Goal: Transaction & Acquisition: Purchase product/service

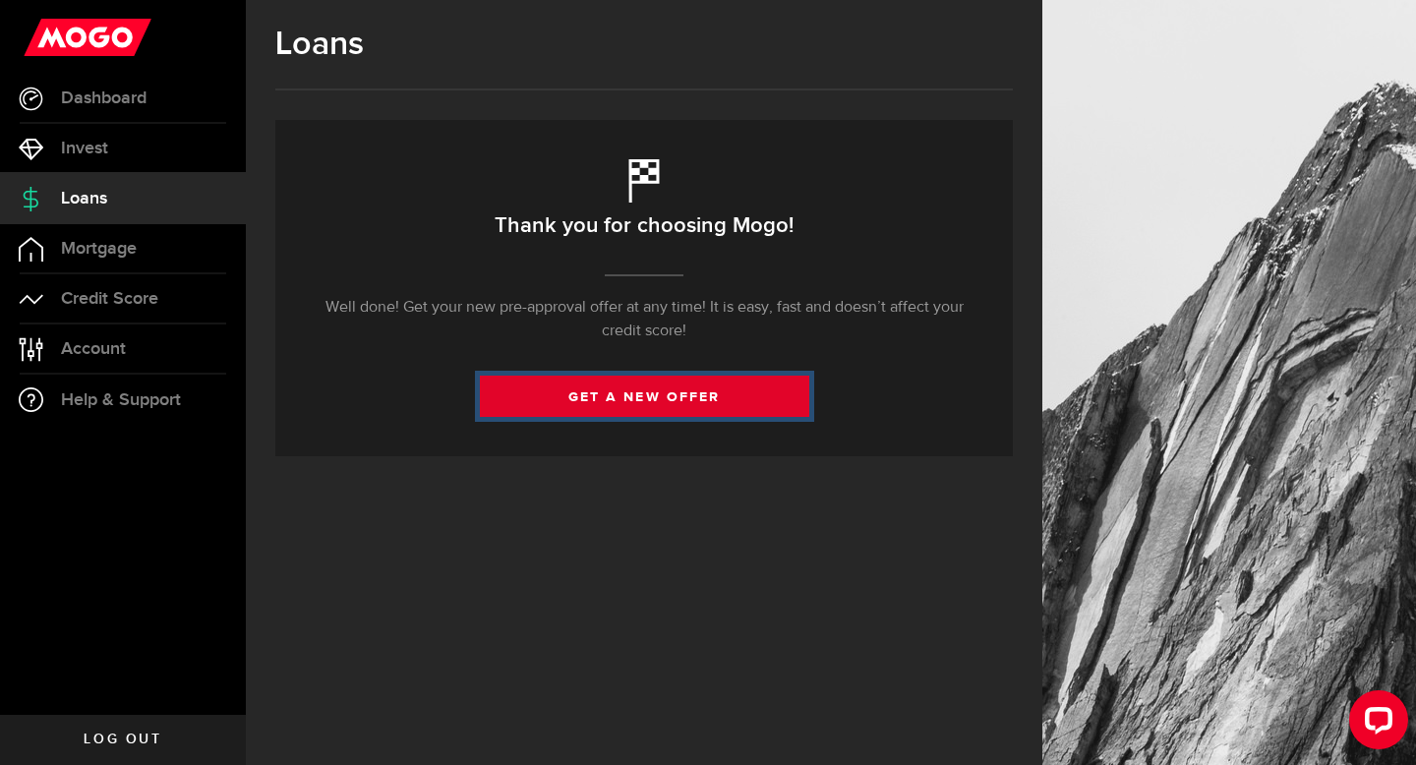
click at [768, 413] on link "get a new offer" at bounding box center [645, 396] width 330 height 41
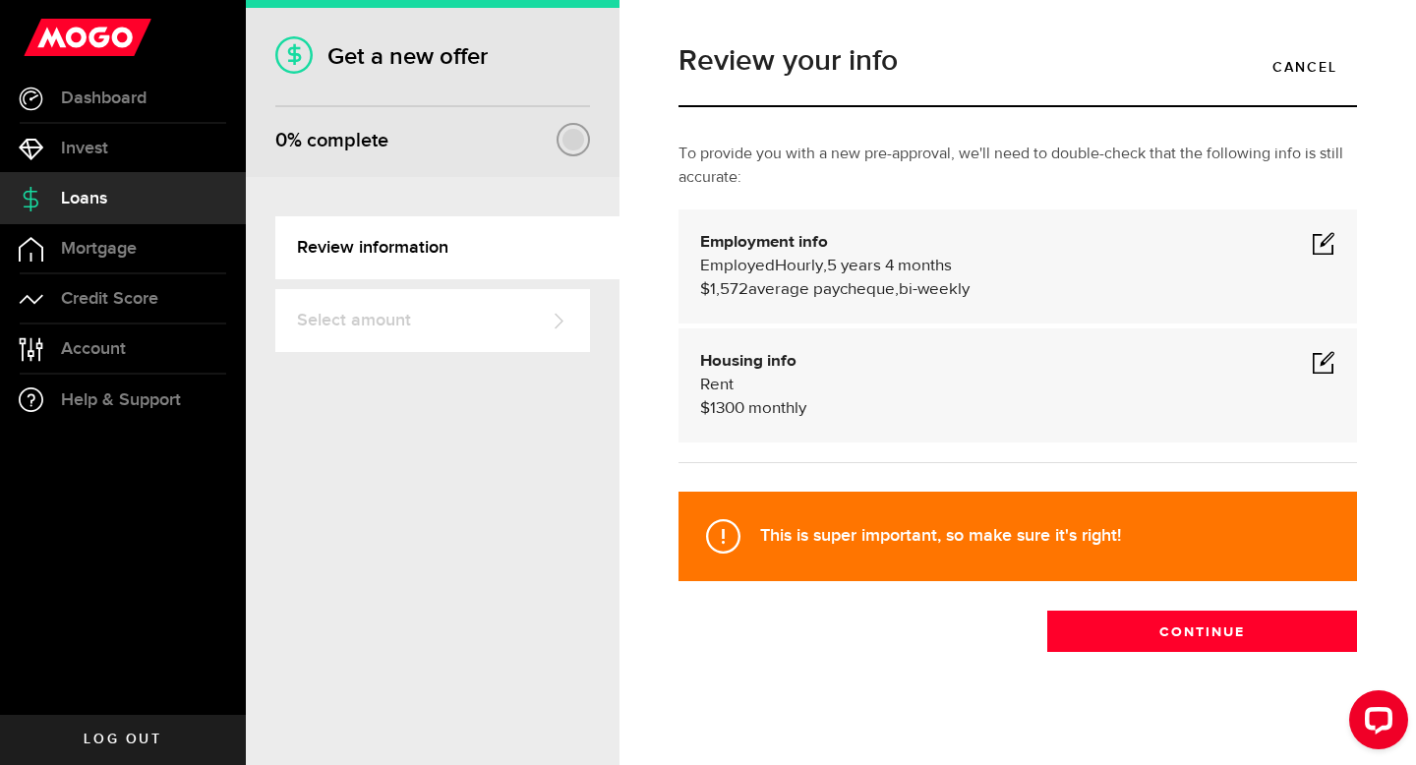
click at [1323, 359] on span at bounding box center [1324, 362] width 24 height 24
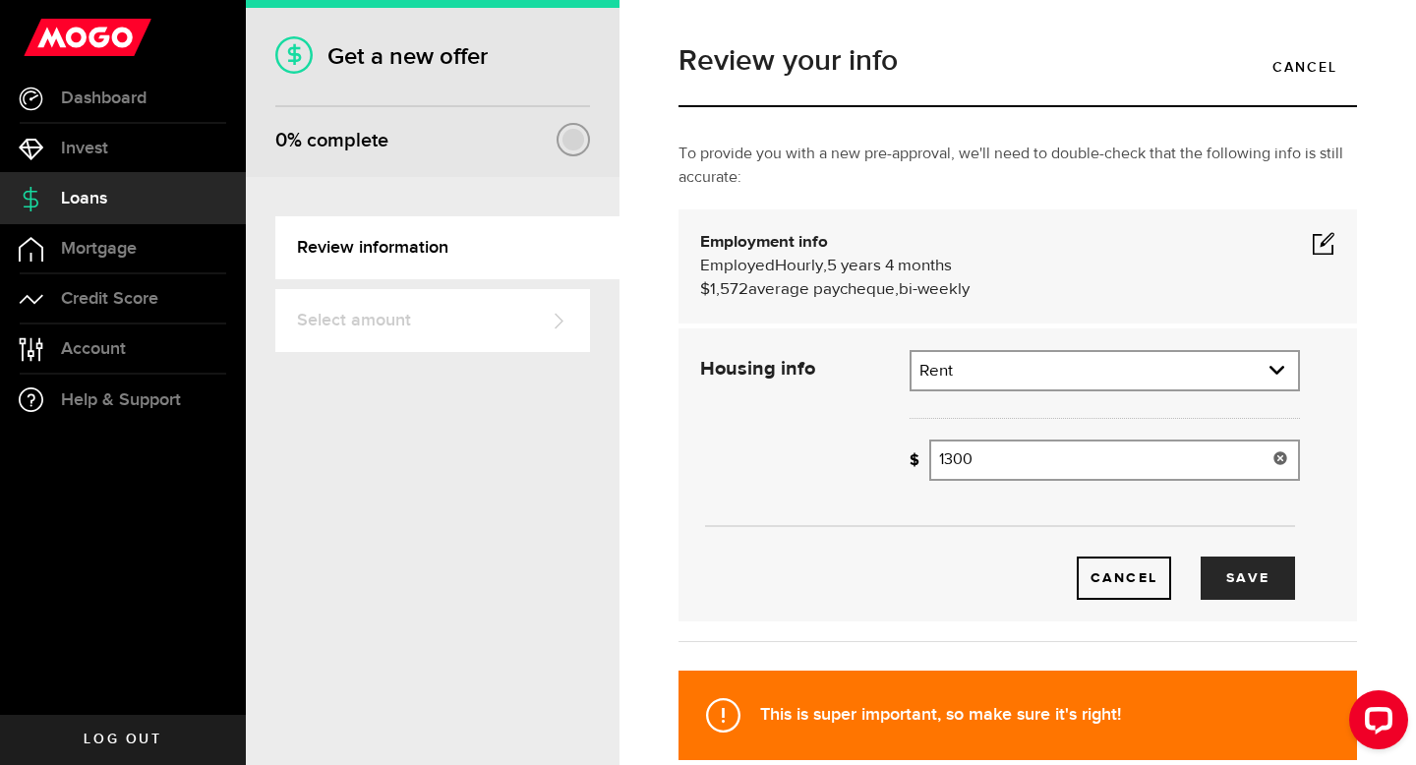
click at [982, 452] on input "1300" at bounding box center [1115, 460] width 371 height 41
type input "1,018"
click at [1062, 353] on link "expand select" at bounding box center [1105, 370] width 387 height 37
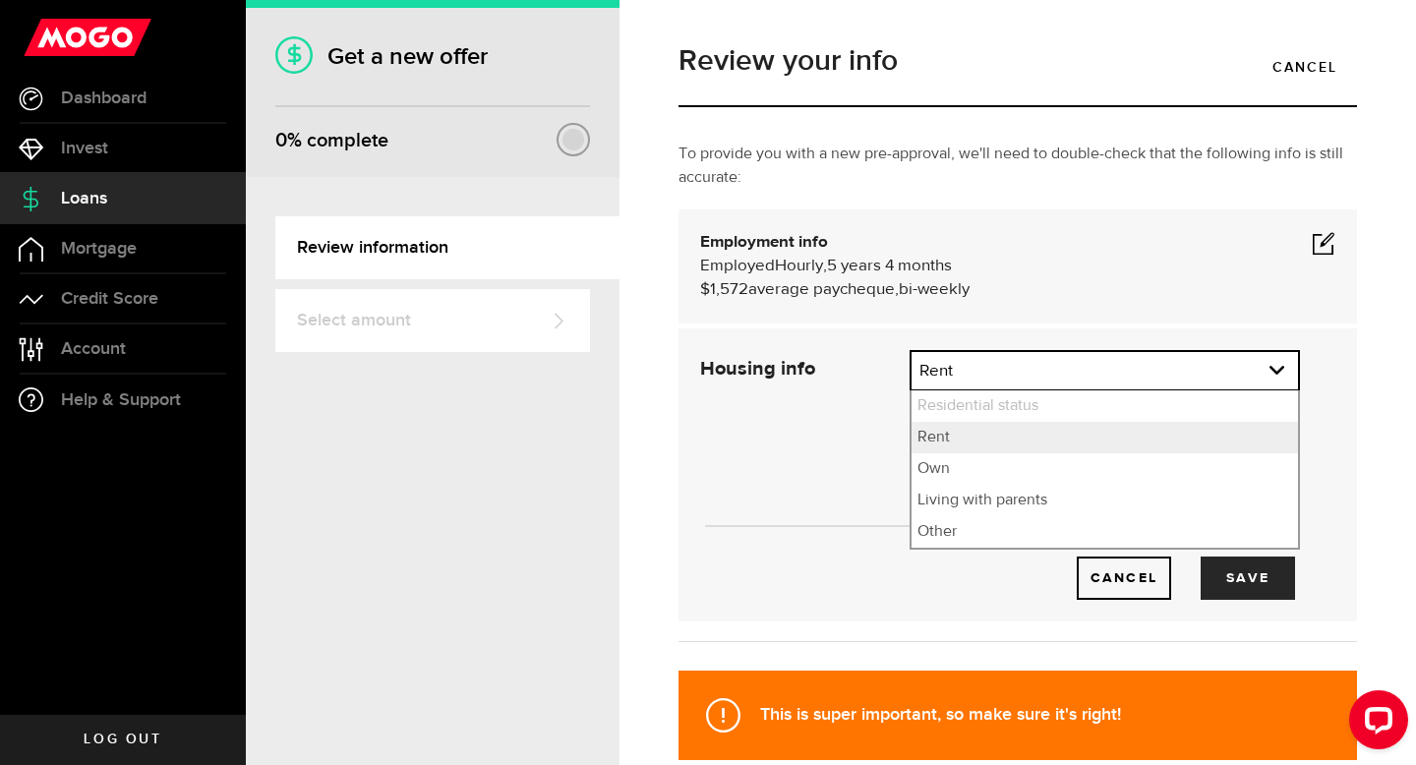
click at [1235, 245] on div "Employment info Employed Hourly , 5 years 4 months (on maternity leave) undefin…" at bounding box center [1017, 266] width 635 height 71
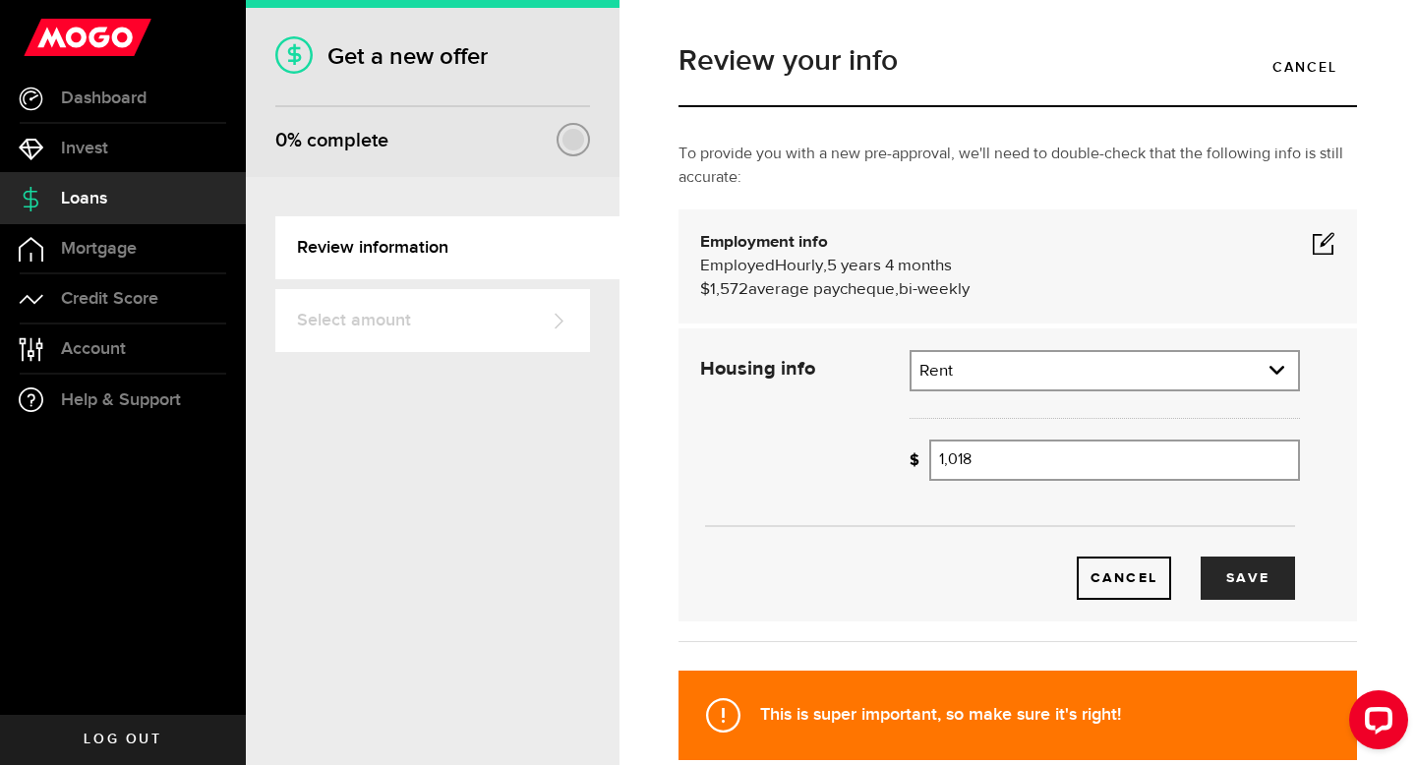
click at [1316, 245] on span at bounding box center [1324, 243] width 24 height 24
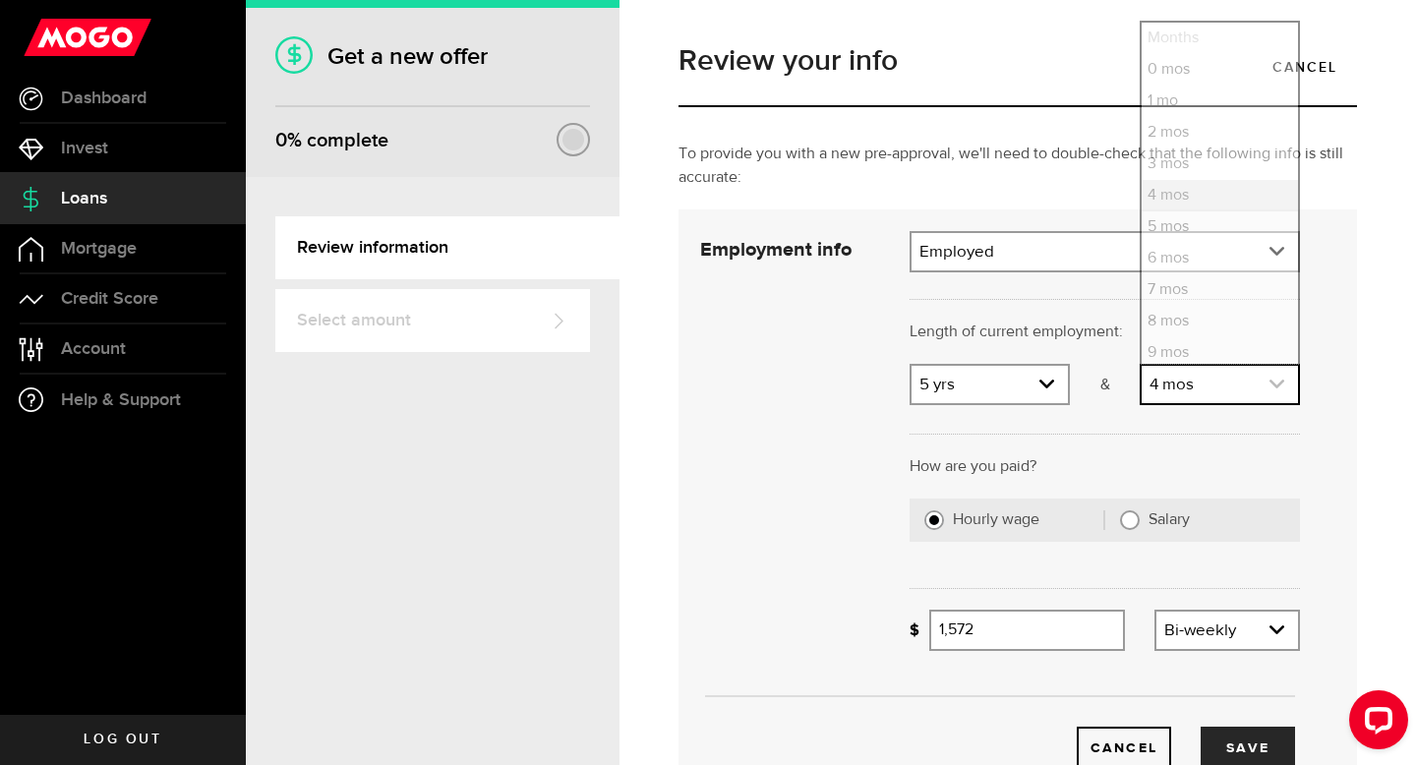
click at [1256, 385] on link "expand select" at bounding box center [1220, 384] width 156 height 37
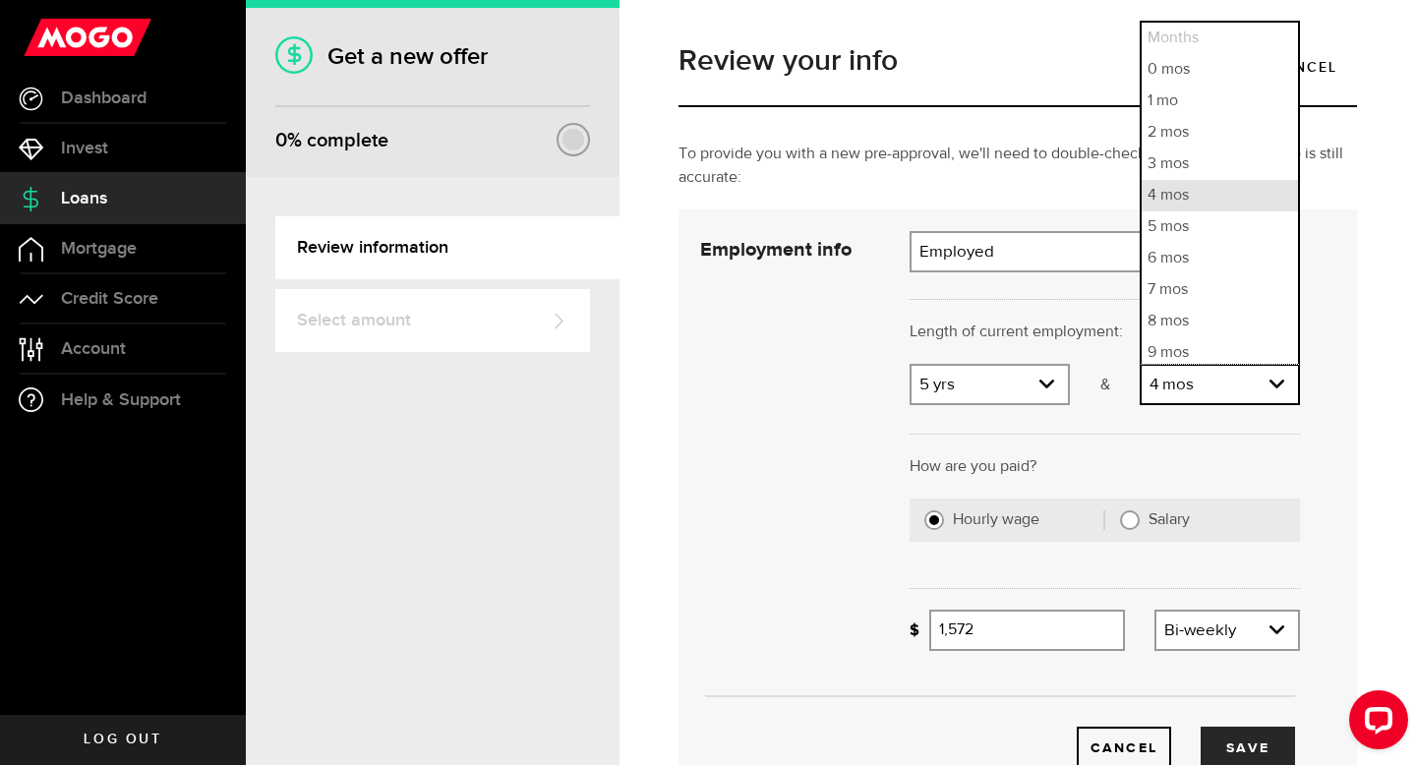
scroll to position [5, 0]
click at [1207, 311] on li "8 mos" at bounding box center [1220, 316] width 156 height 31
select select "8"
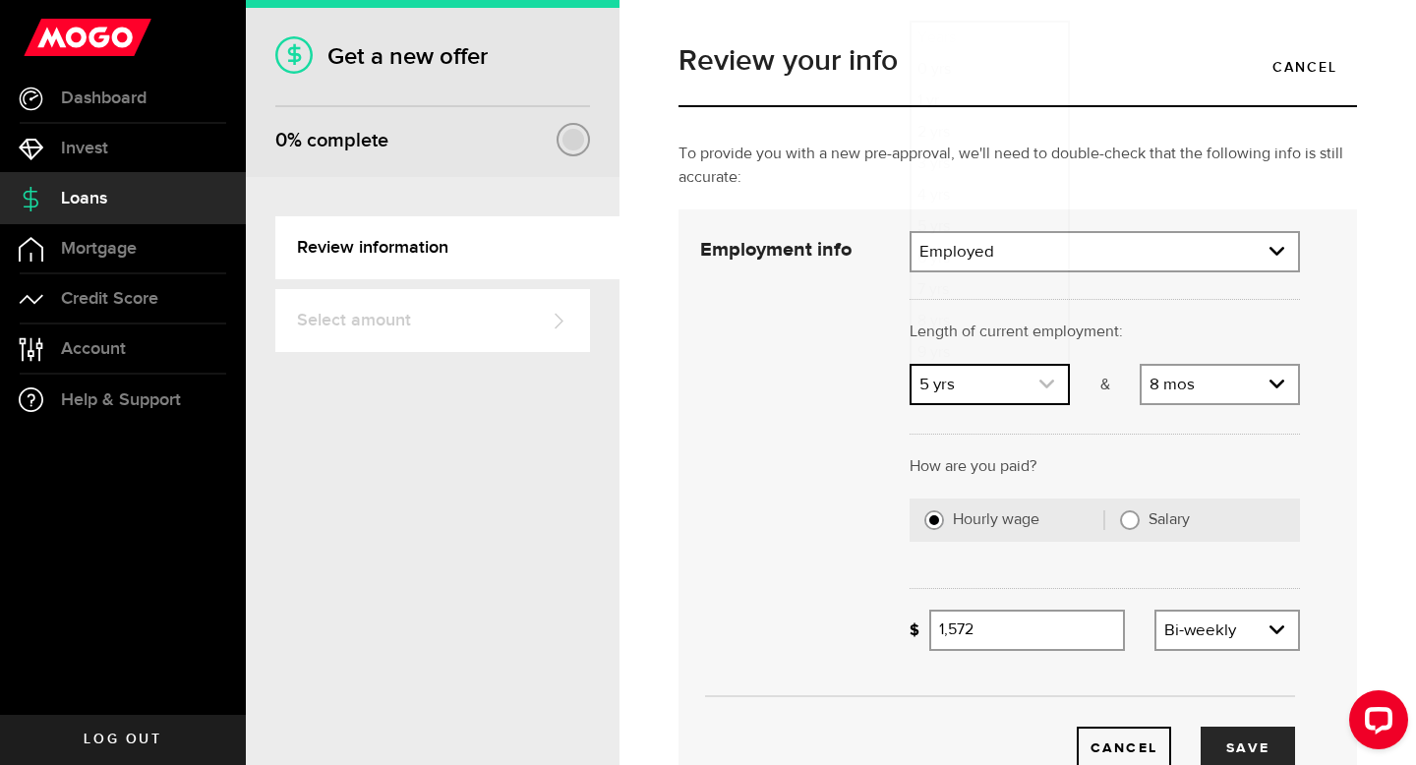
click at [1058, 387] on link "expand select" at bounding box center [990, 384] width 156 height 37
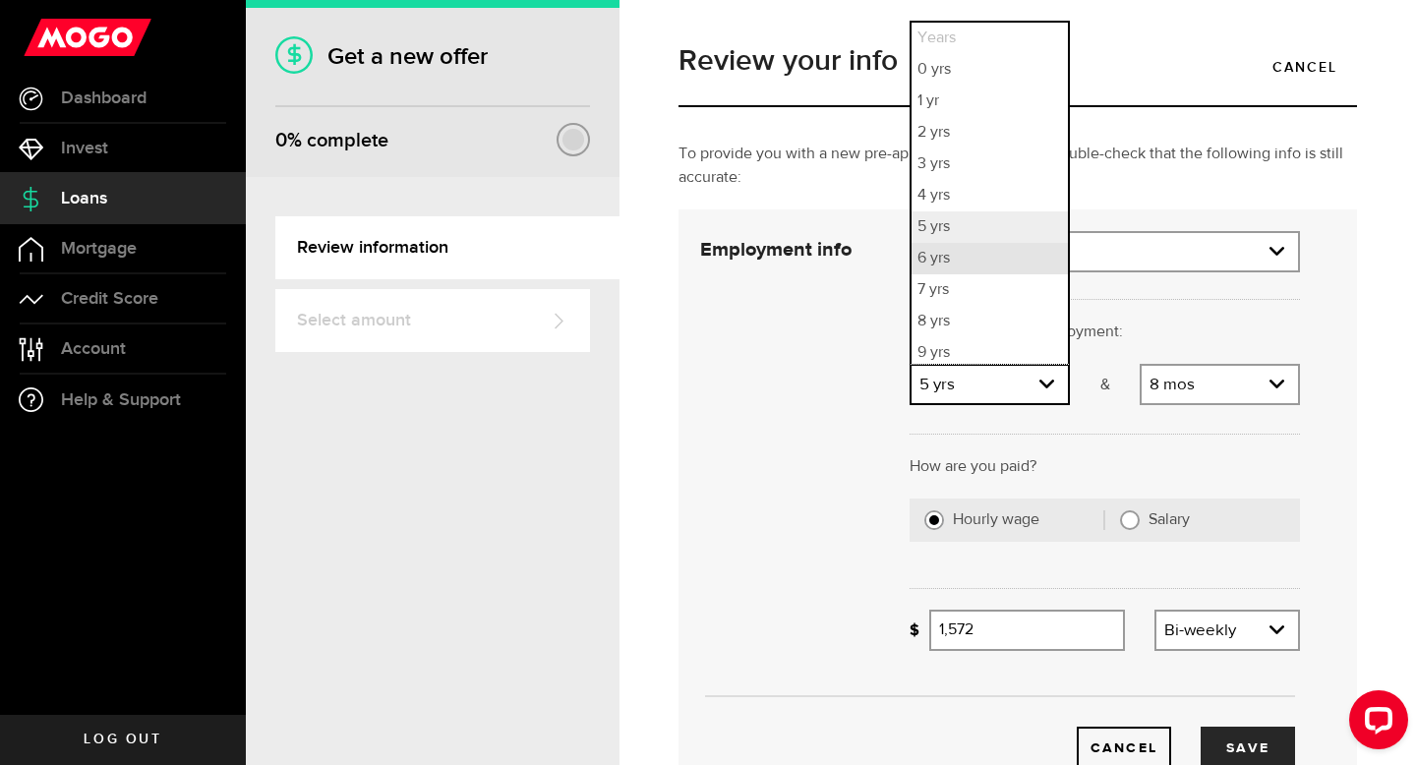
click at [1037, 259] on li "6 yrs" at bounding box center [990, 258] width 156 height 31
select select "6"
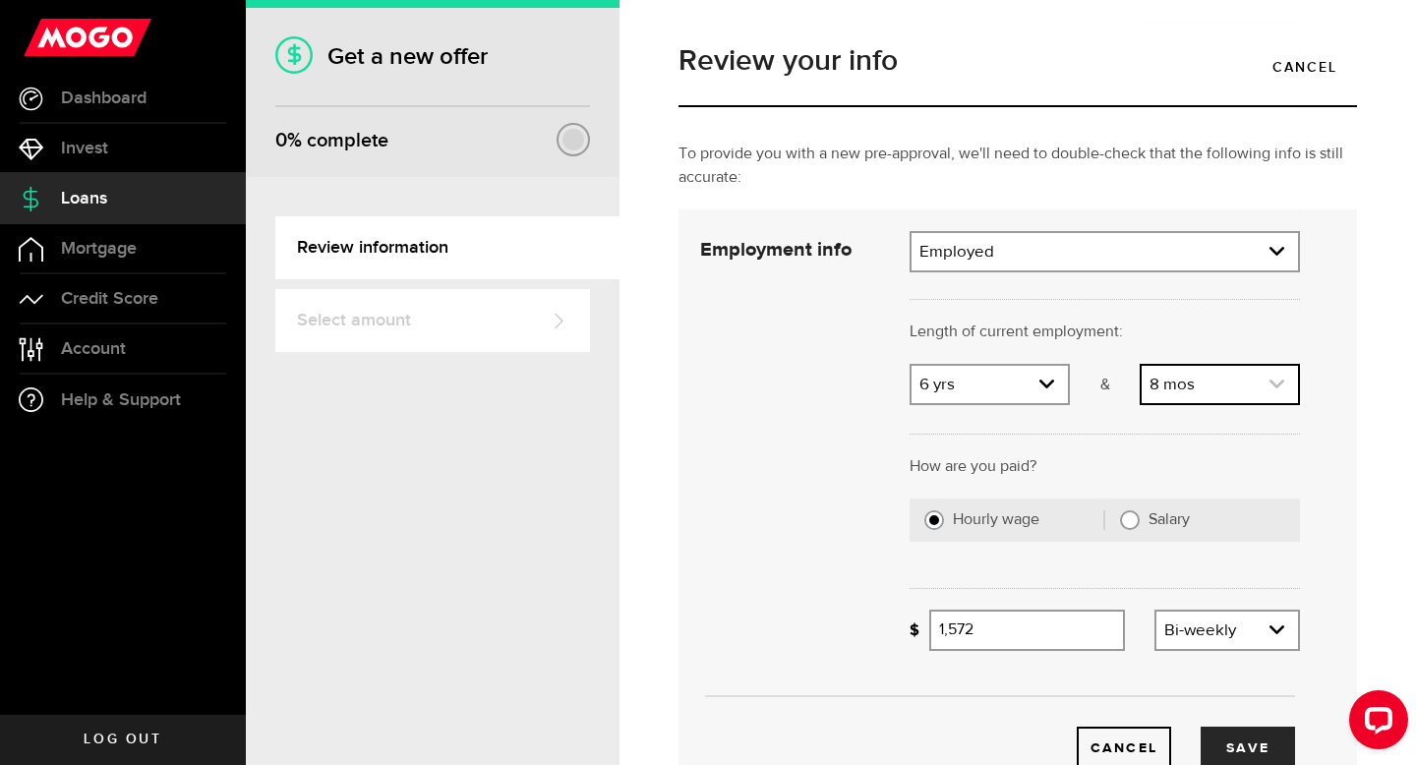
click at [1209, 375] on link "expand select" at bounding box center [1220, 384] width 156 height 37
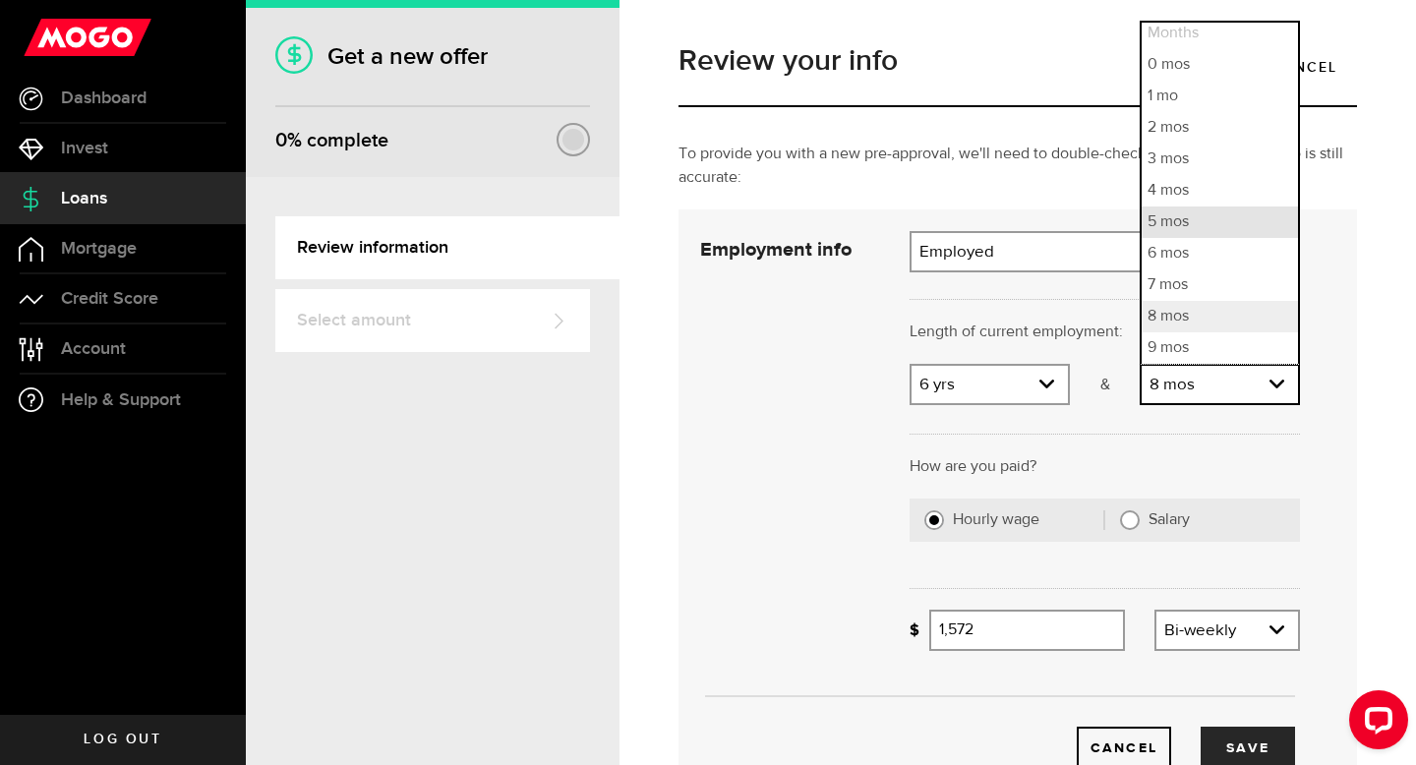
click at [1202, 222] on li "5 mos" at bounding box center [1220, 222] width 156 height 31
select select "5"
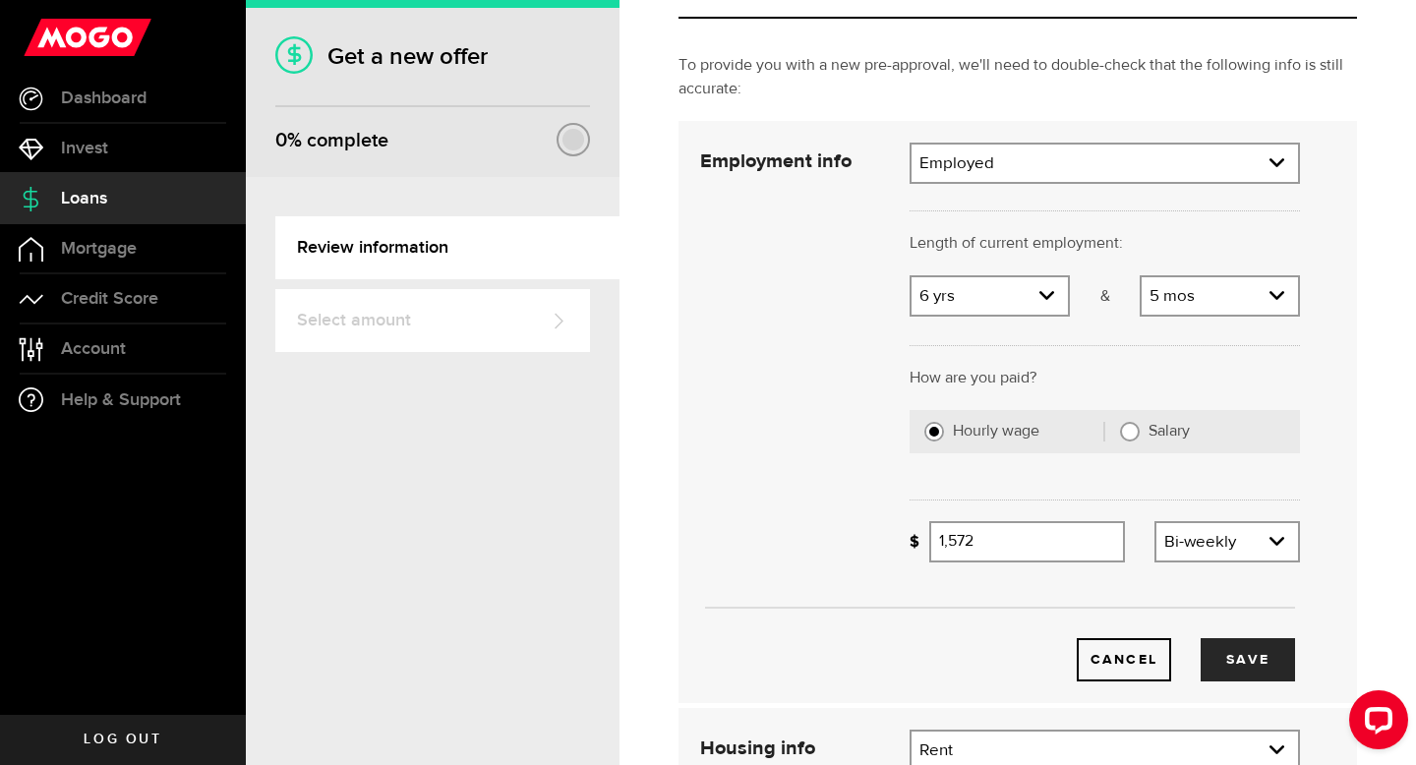
scroll to position [101, 0]
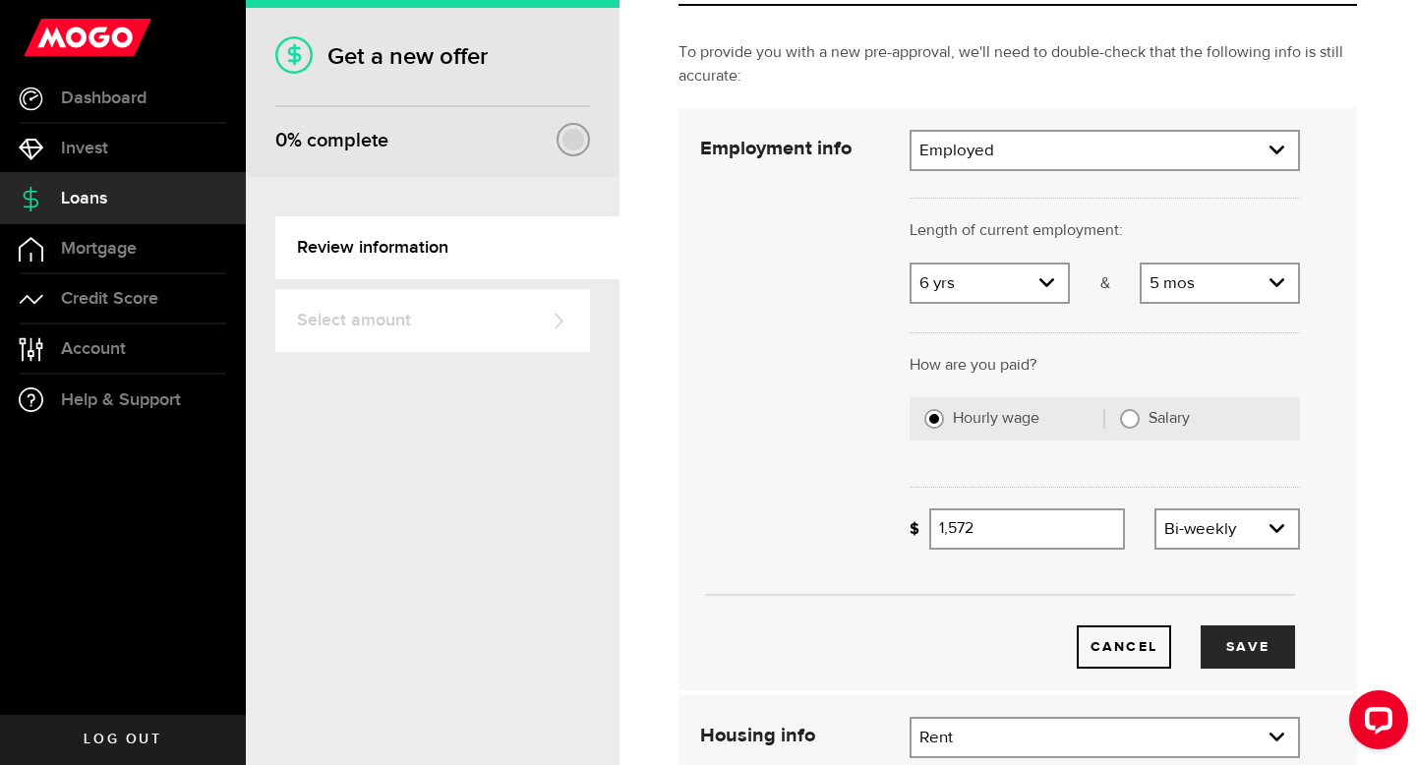
click at [1045, 416] on label "Hourly wage" at bounding box center [1028, 419] width 151 height 20
click at [944, 416] on input "Hourly wage" at bounding box center [935, 419] width 20 height 20
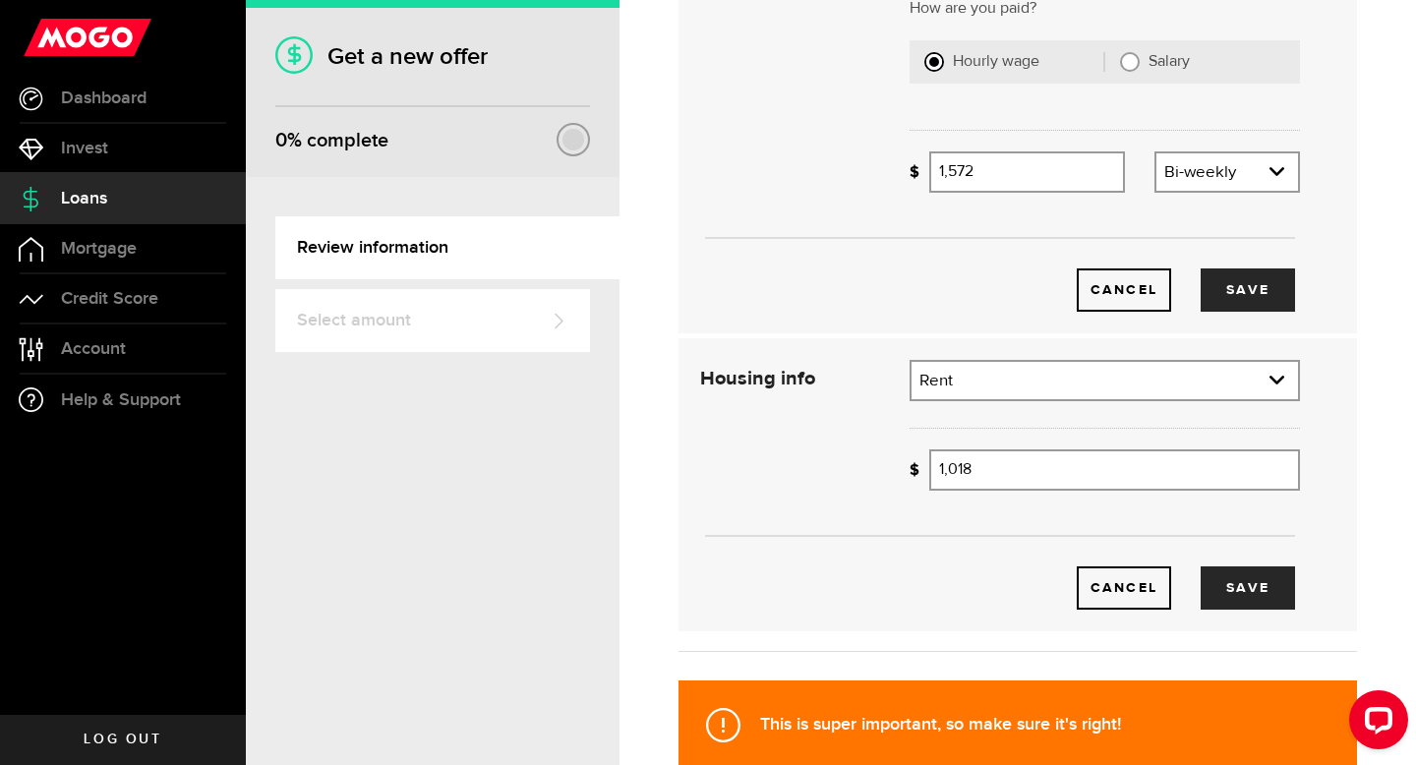
scroll to position [459, 0]
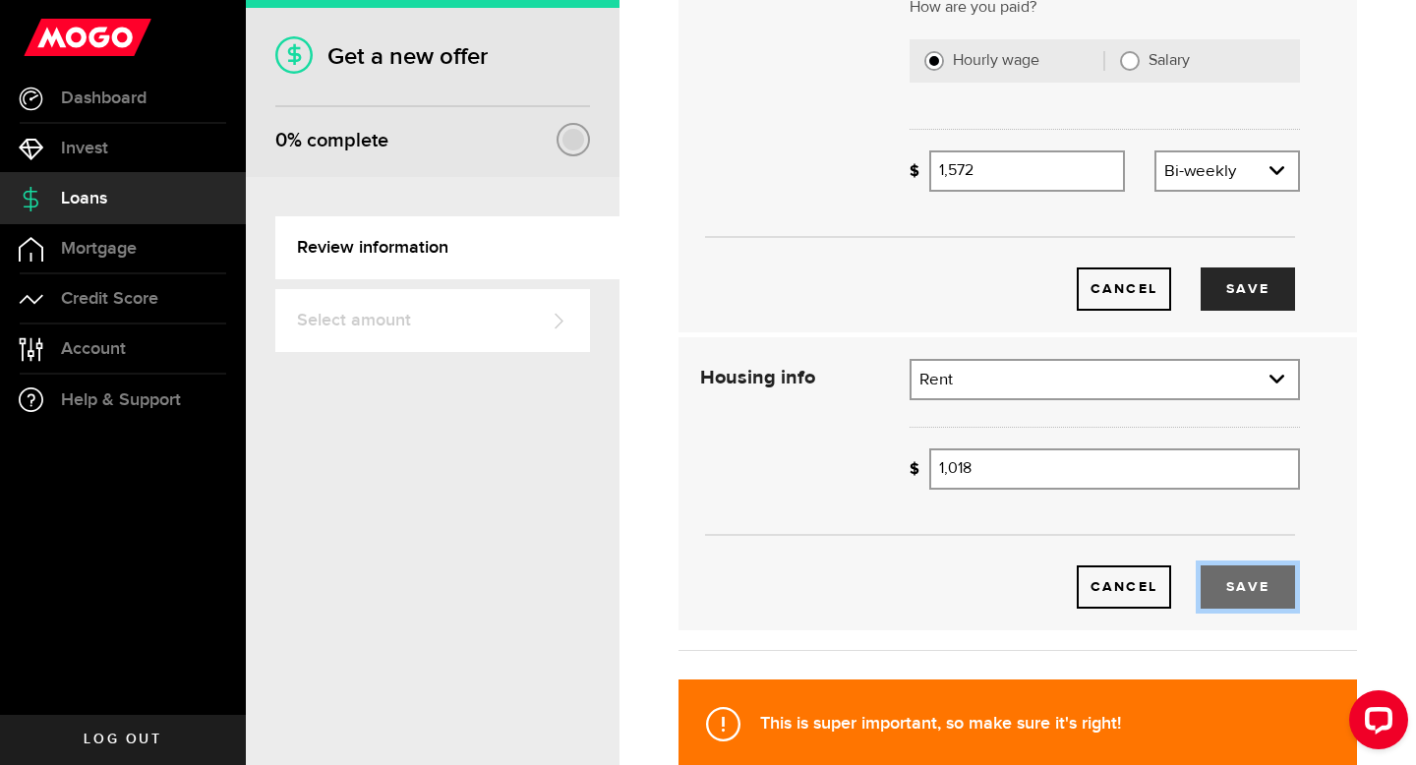
click at [1257, 588] on button "Save" at bounding box center [1248, 587] width 94 height 43
click at [1261, 290] on button "Save" at bounding box center [1248, 289] width 94 height 43
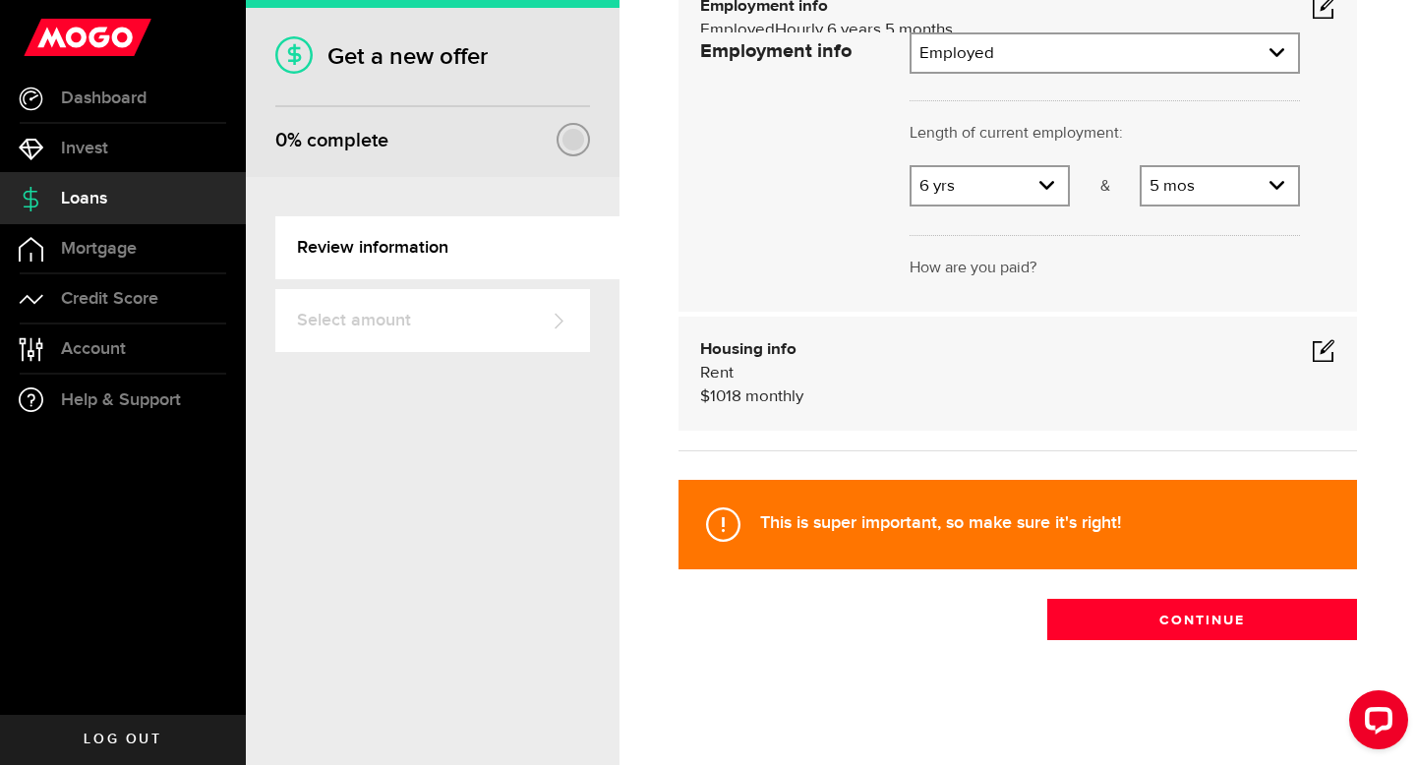
scroll to position [13, 0]
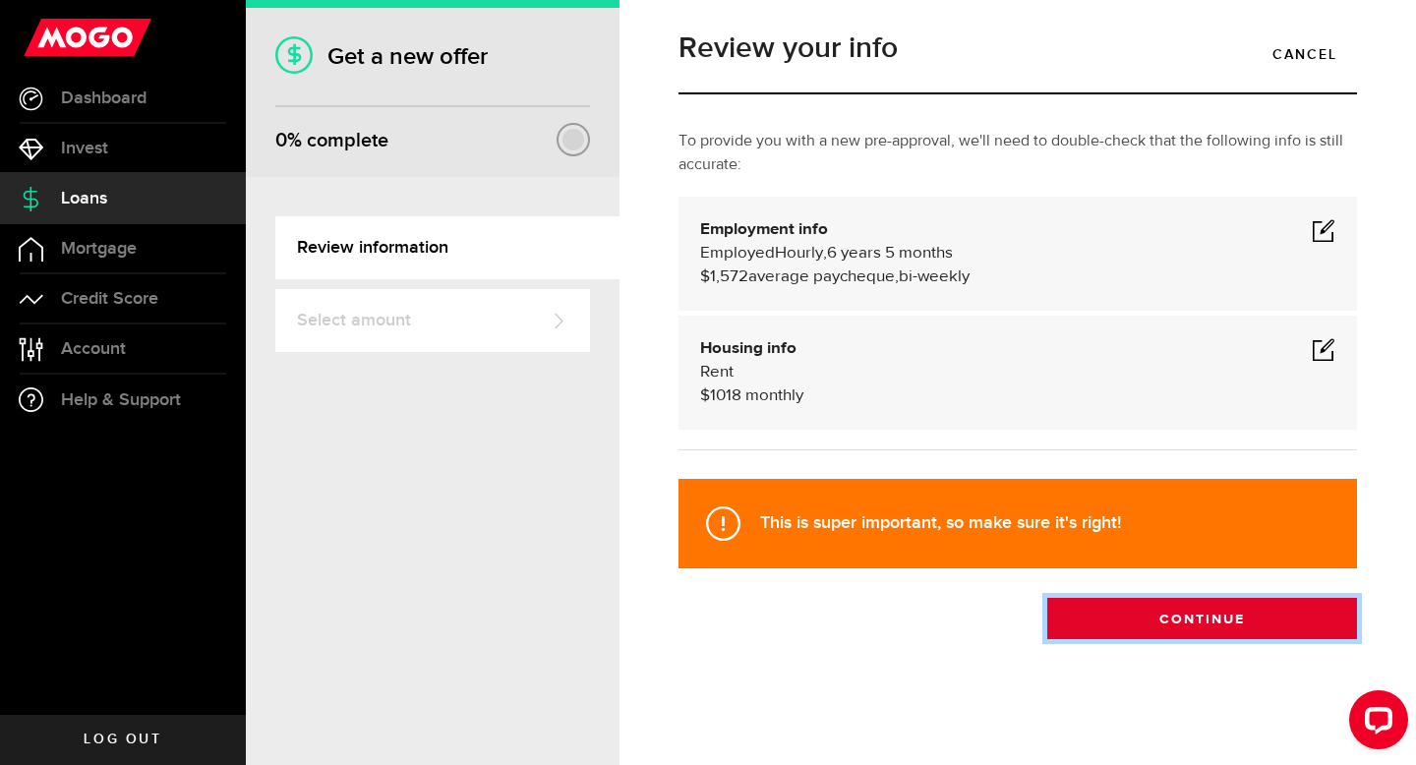
click at [1114, 634] on button "Continue" at bounding box center [1203, 618] width 310 height 41
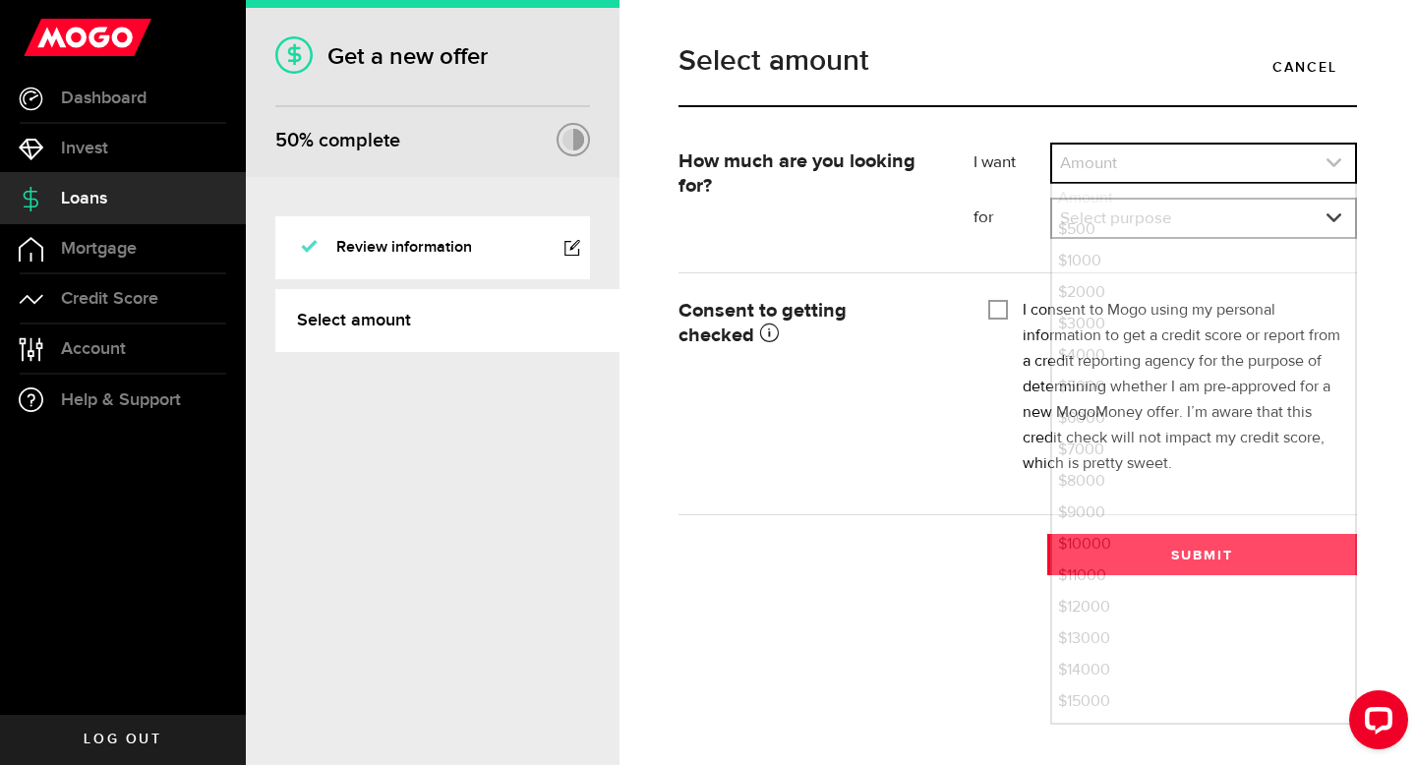
click at [1262, 157] on link "expand select" at bounding box center [1204, 163] width 303 height 37
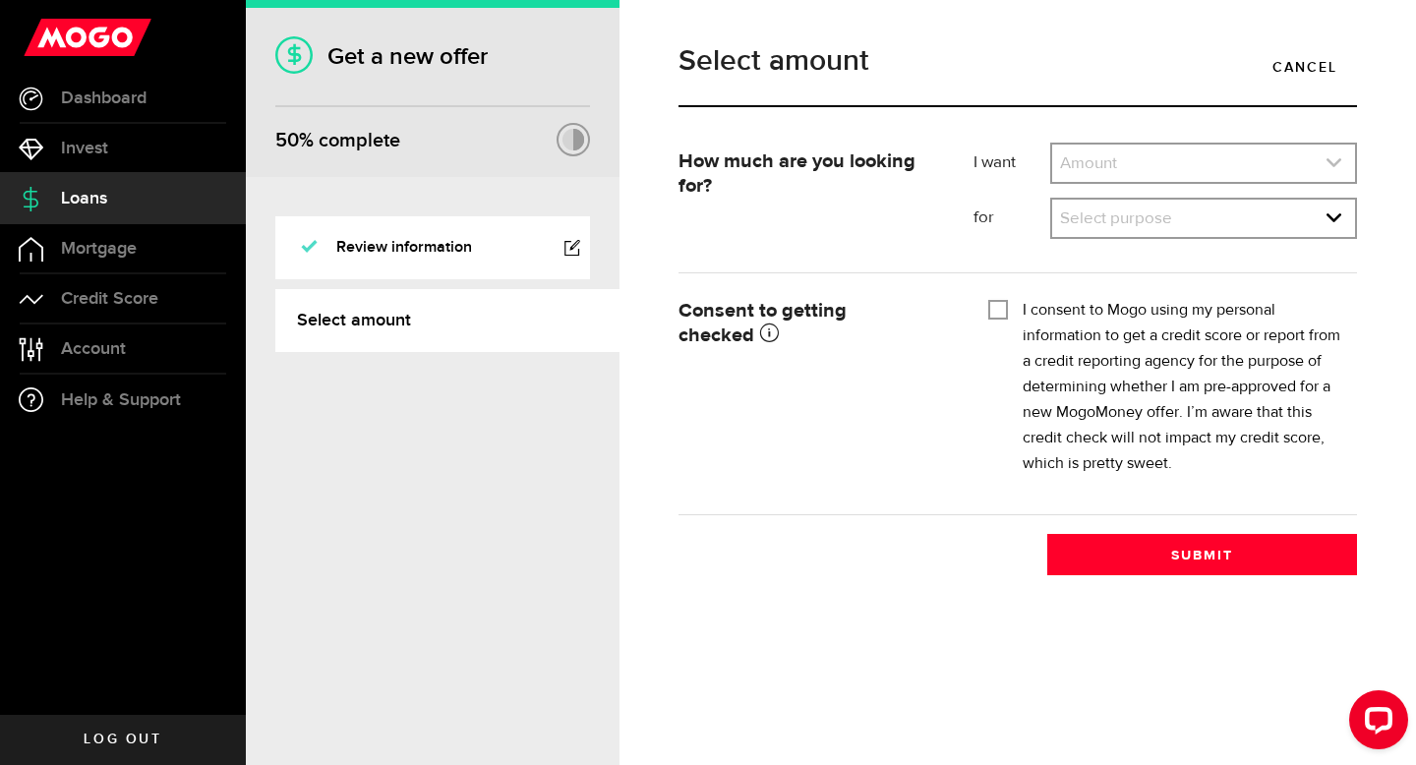
click at [1262, 157] on link "expand select" at bounding box center [1204, 163] width 303 height 37
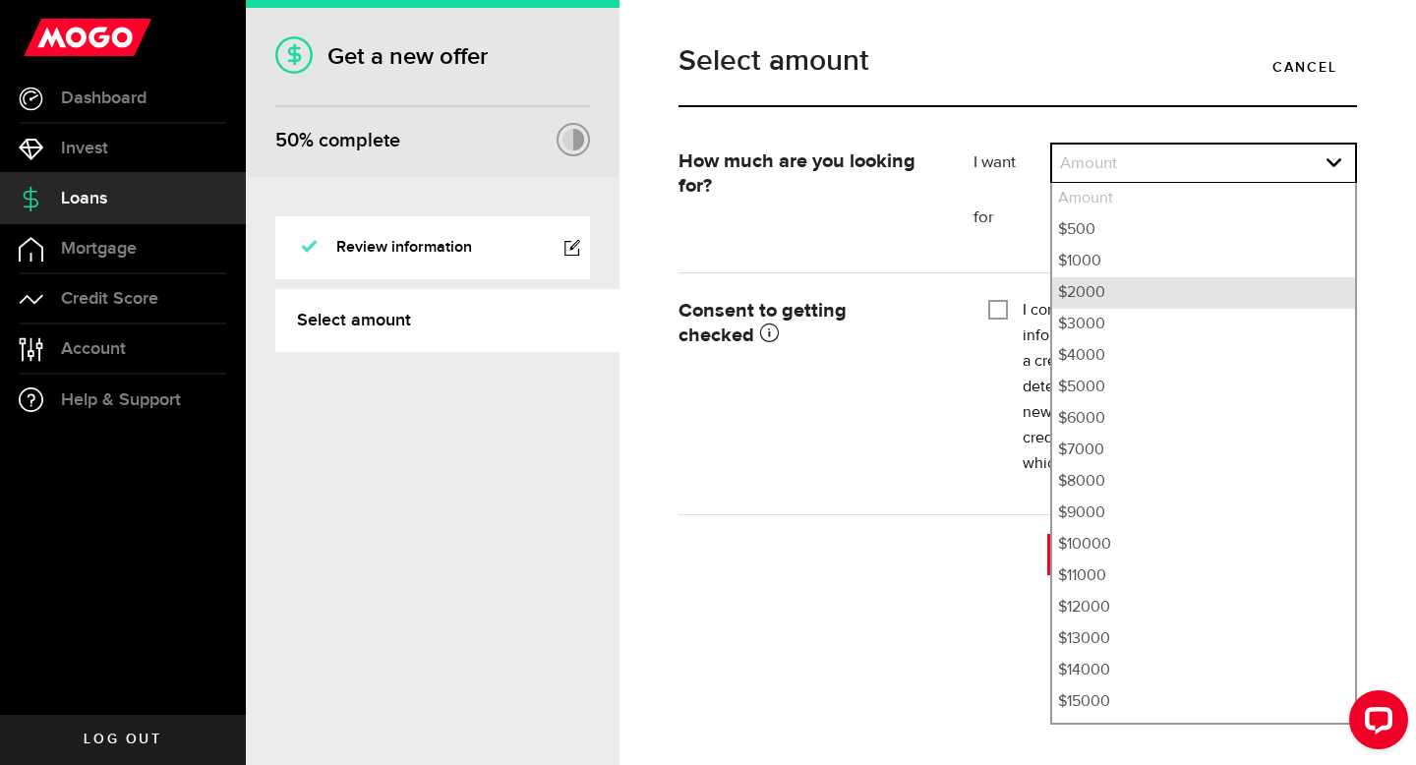
click at [1147, 284] on li "$2000" at bounding box center [1204, 292] width 303 height 31
select select "2000"
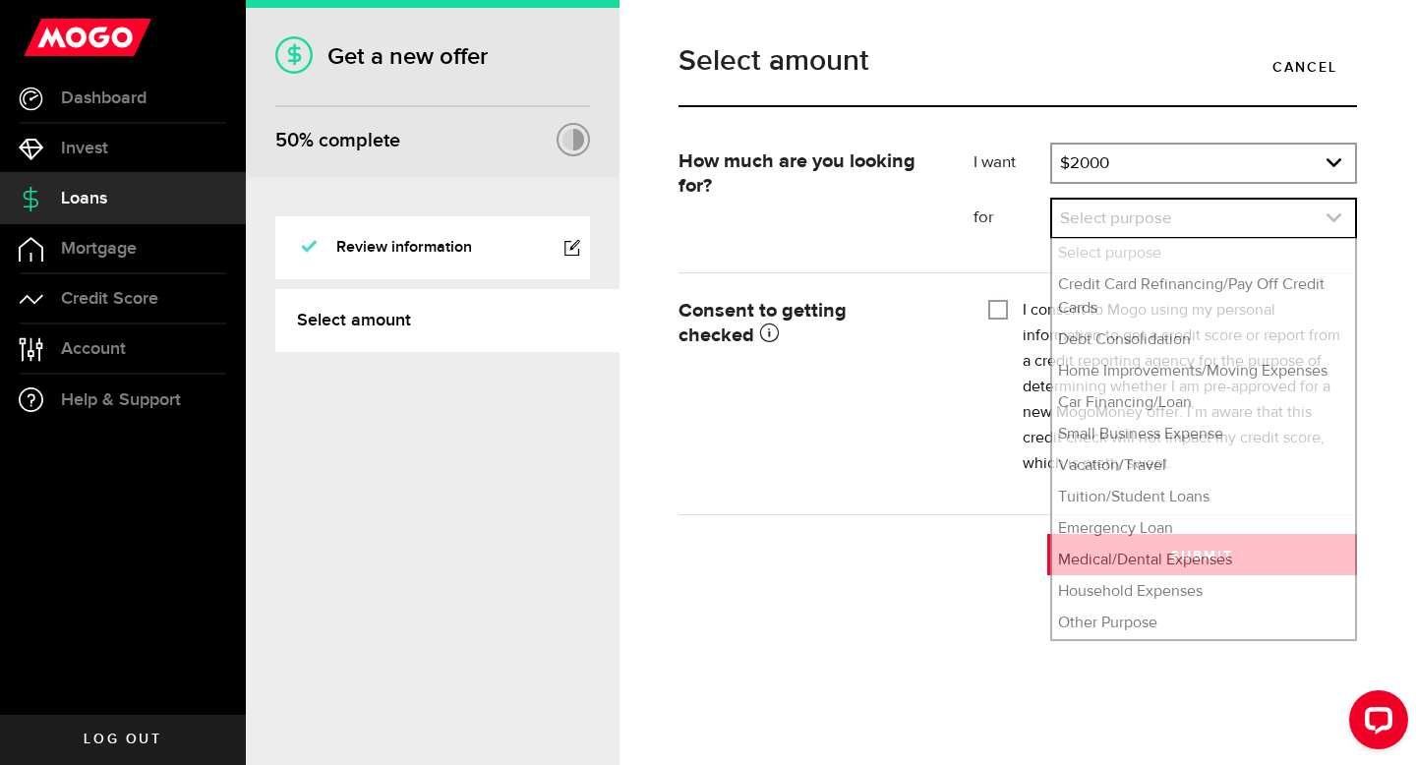
click at [1171, 213] on link "expand select" at bounding box center [1204, 218] width 303 height 37
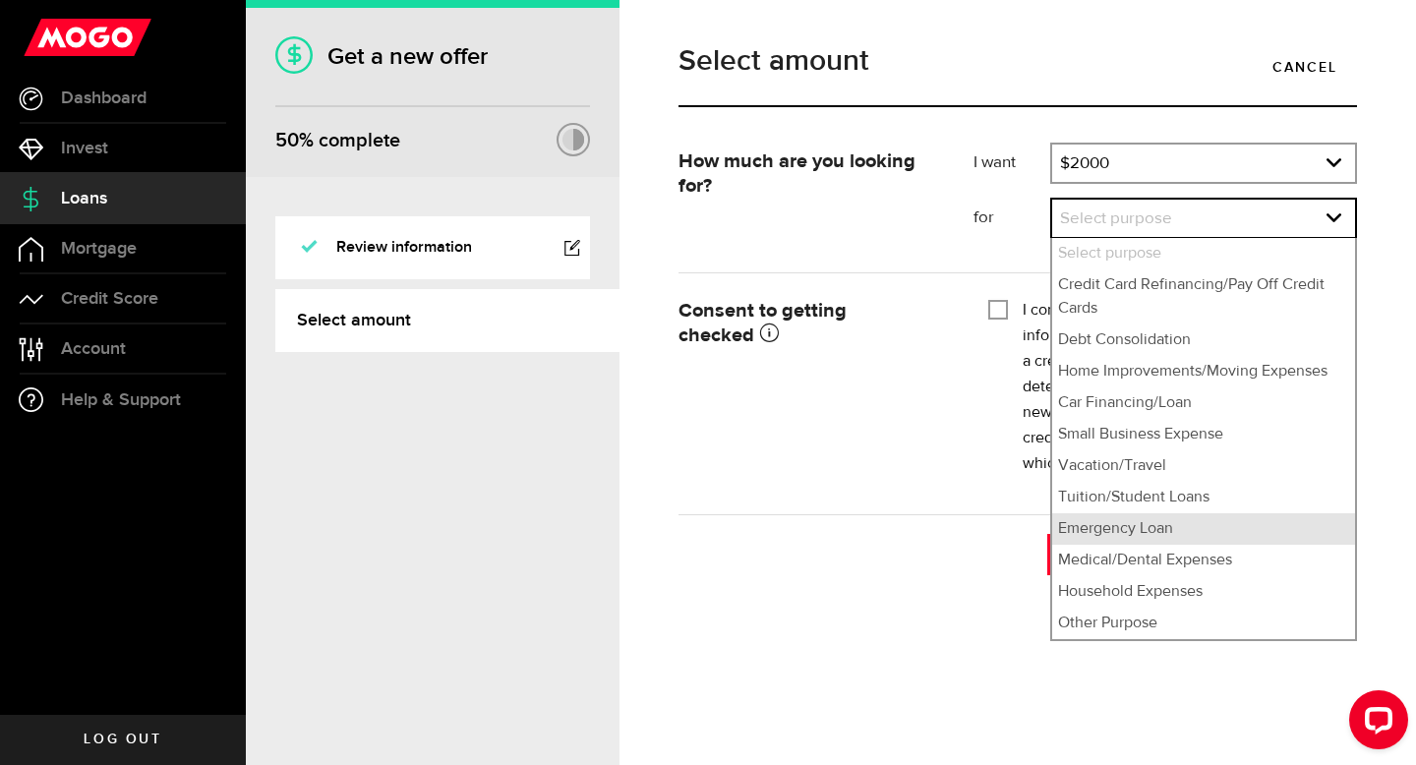
click at [1103, 517] on li "Emergency Loan" at bounding box center [1204, 528] width 303 height 31
select select "Emergency Loan"
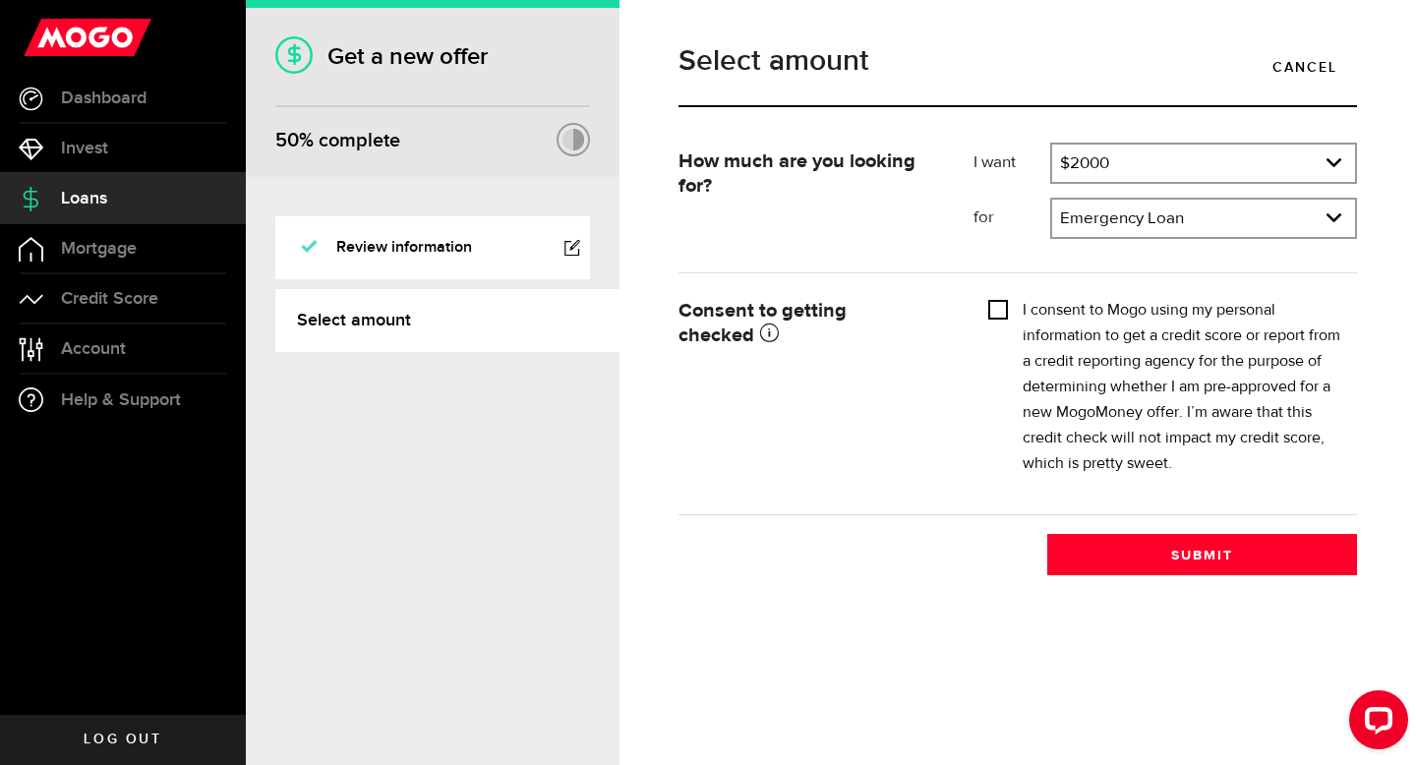
click at [1005, 313] on input "I consent to Mogo using my personal information to get a credit score or report…" at bounding box center [999, 308] width 20 height 20
checkbox input "true"
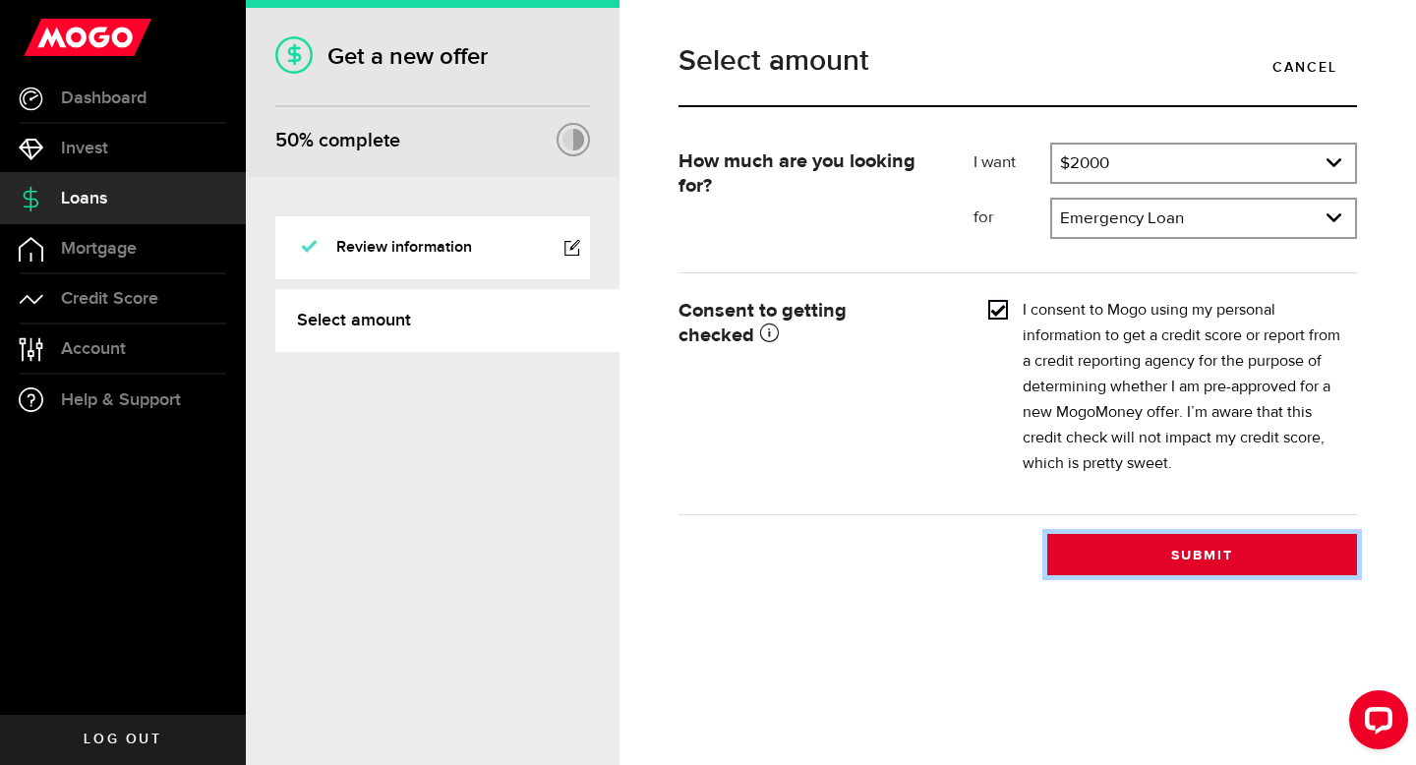
click at [1093, 552] on button "Submit" at bounding box center [1203, 554] width 310 height 41
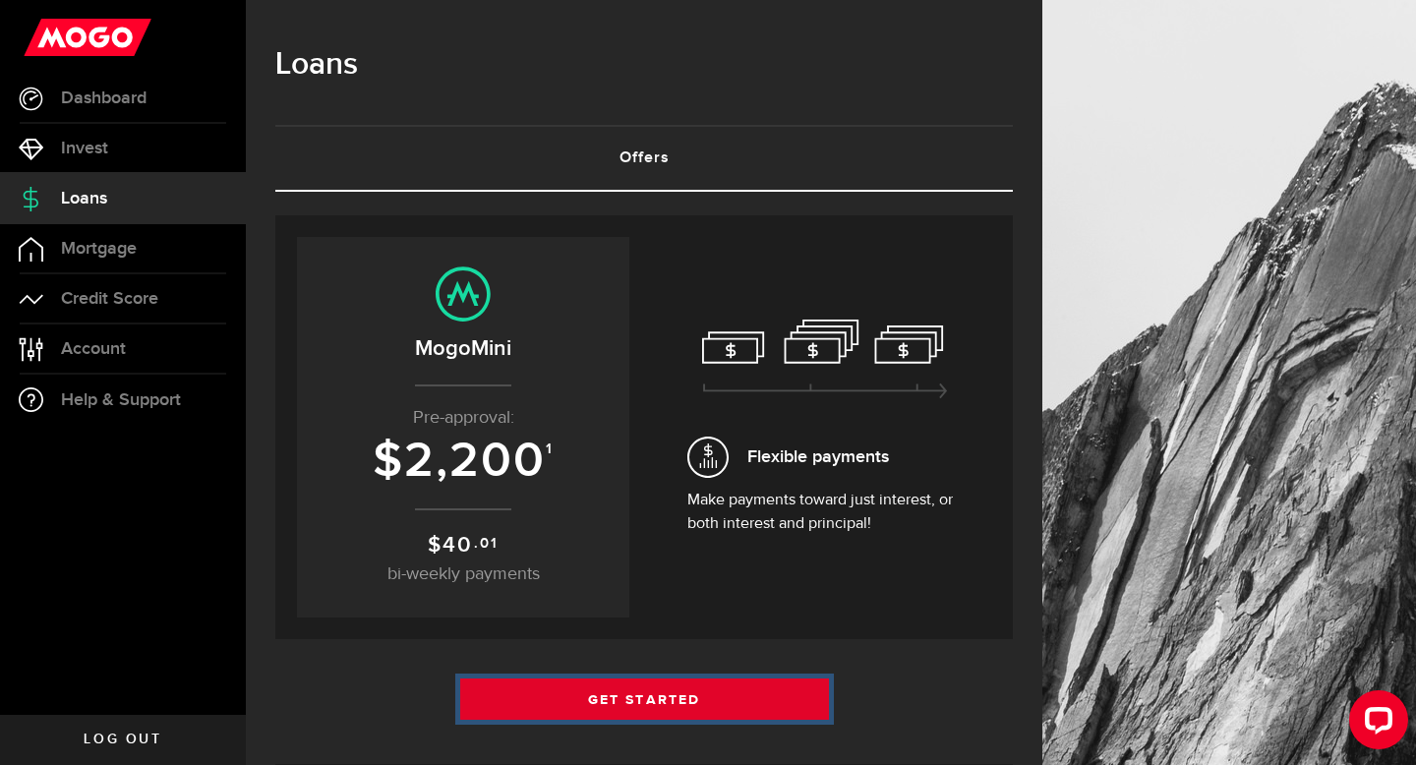
click at [633, 693] on link "Get Started" at bounding box center [644, 699] width 369 height 41
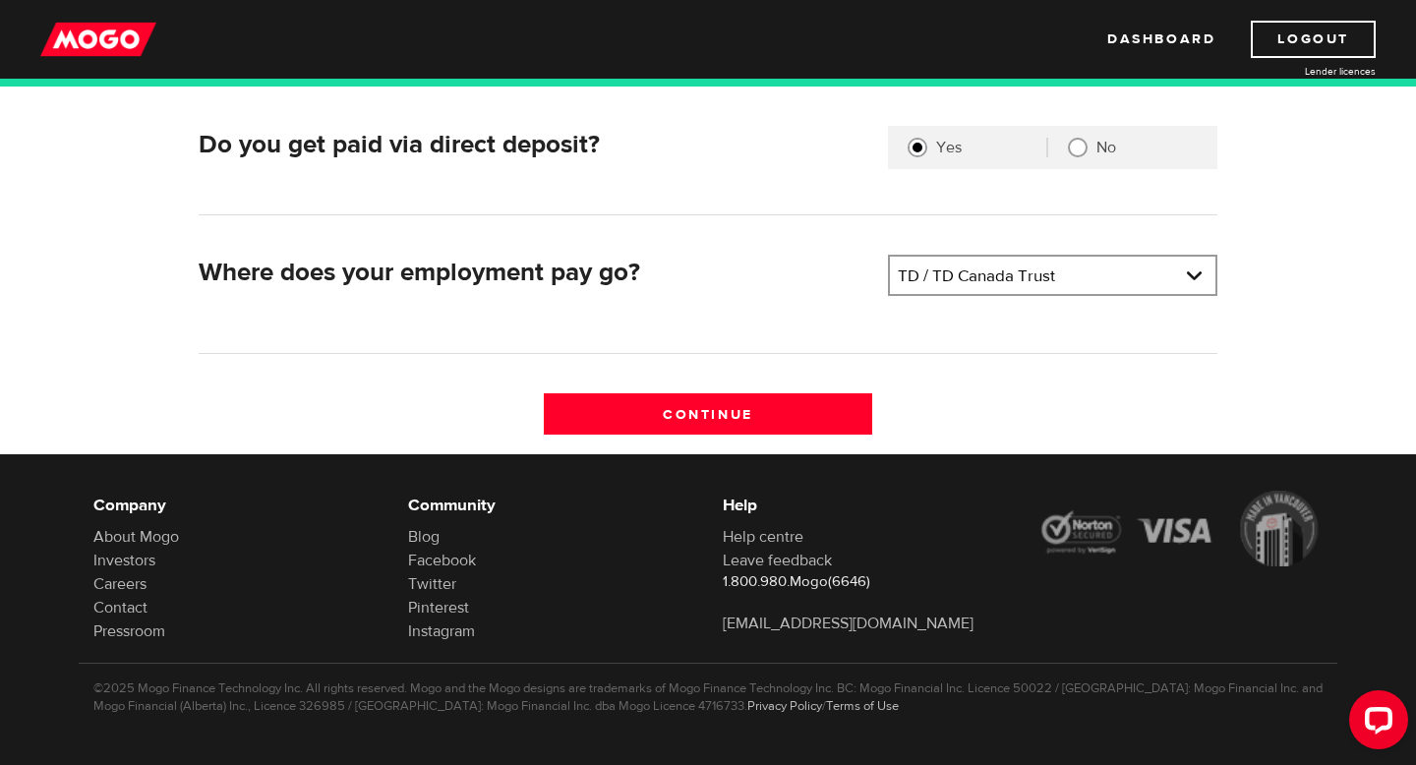
scroll to position [557, 0]
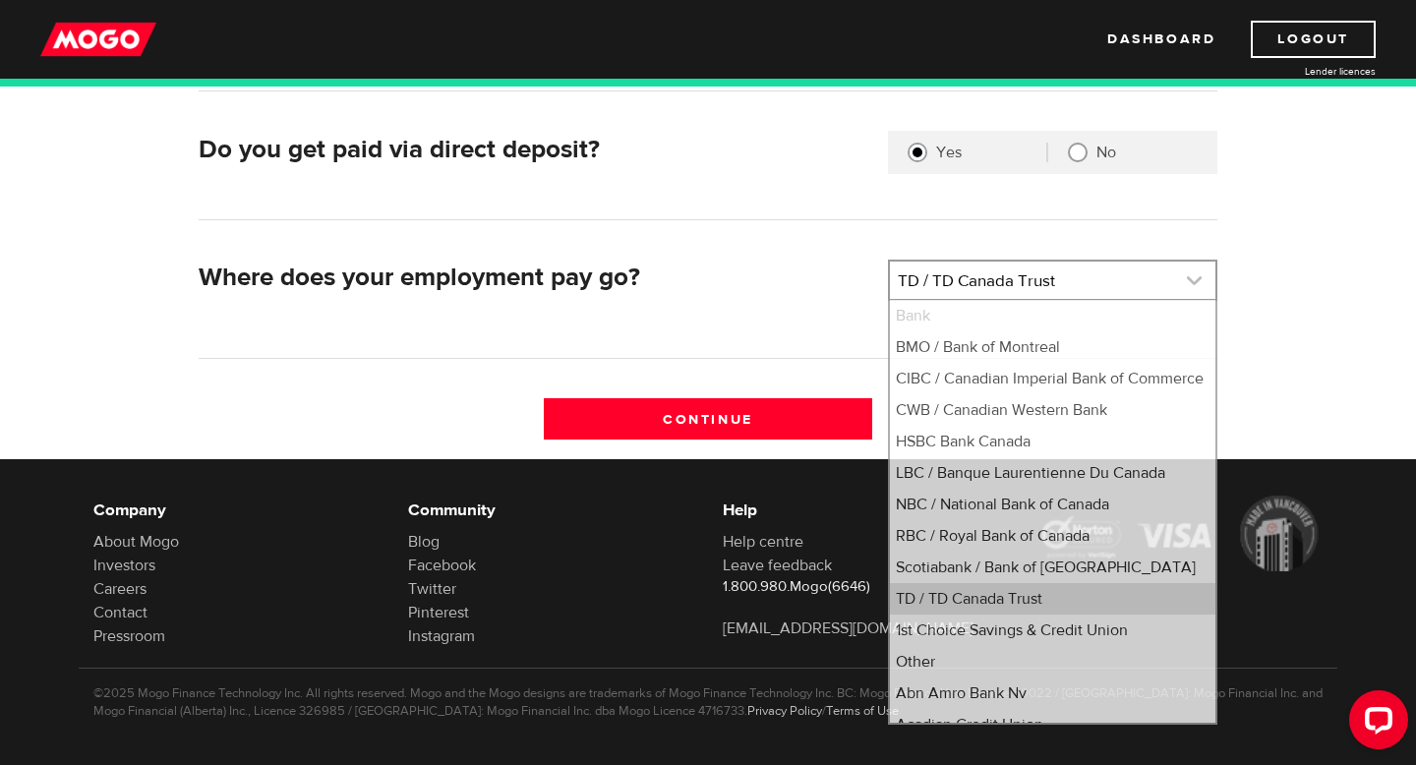
click at [992, 289] on link at bounding box center [1053, 280] width 326 height 37
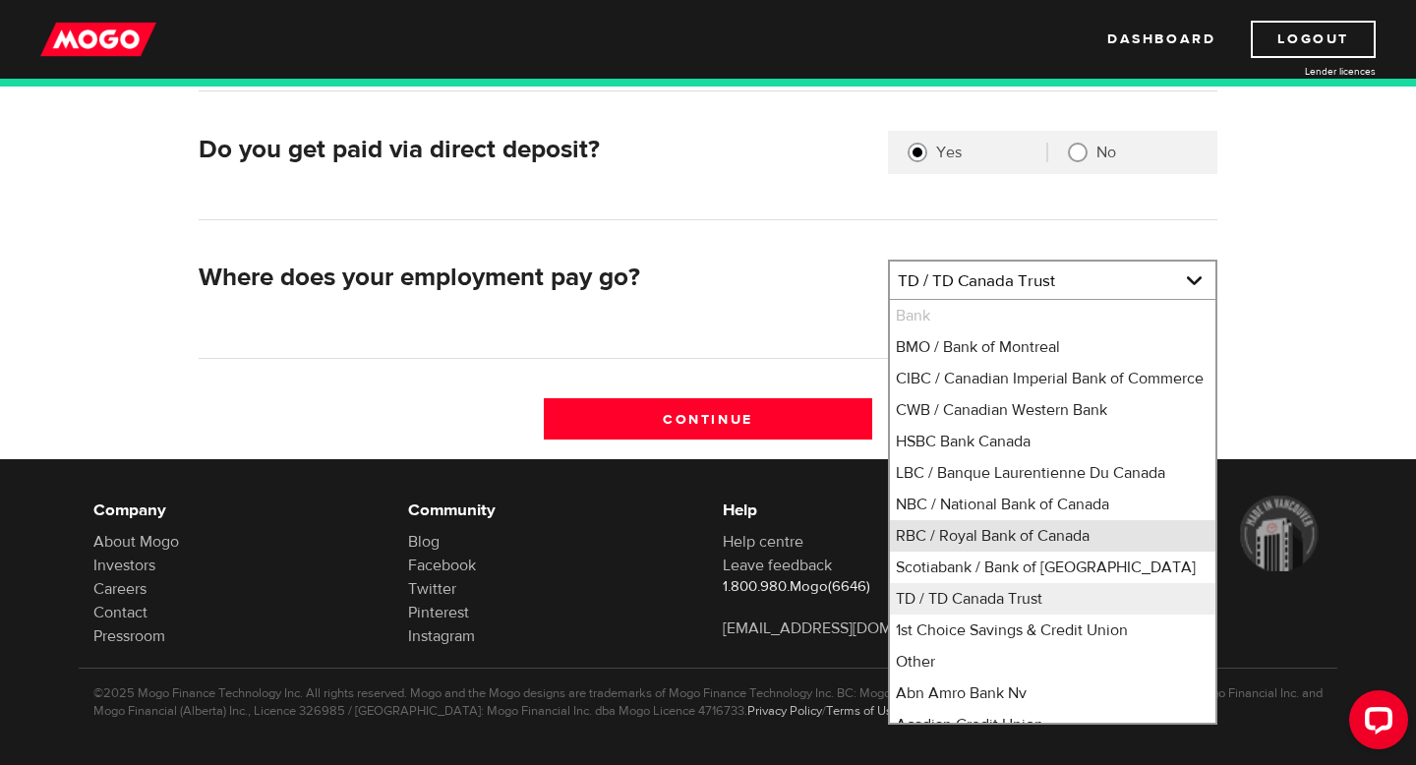
click at [945, 550] on li "RBC / Royal Bank of Canada" at bounding box center [1053, 535] width 326 height 31
select select "8"
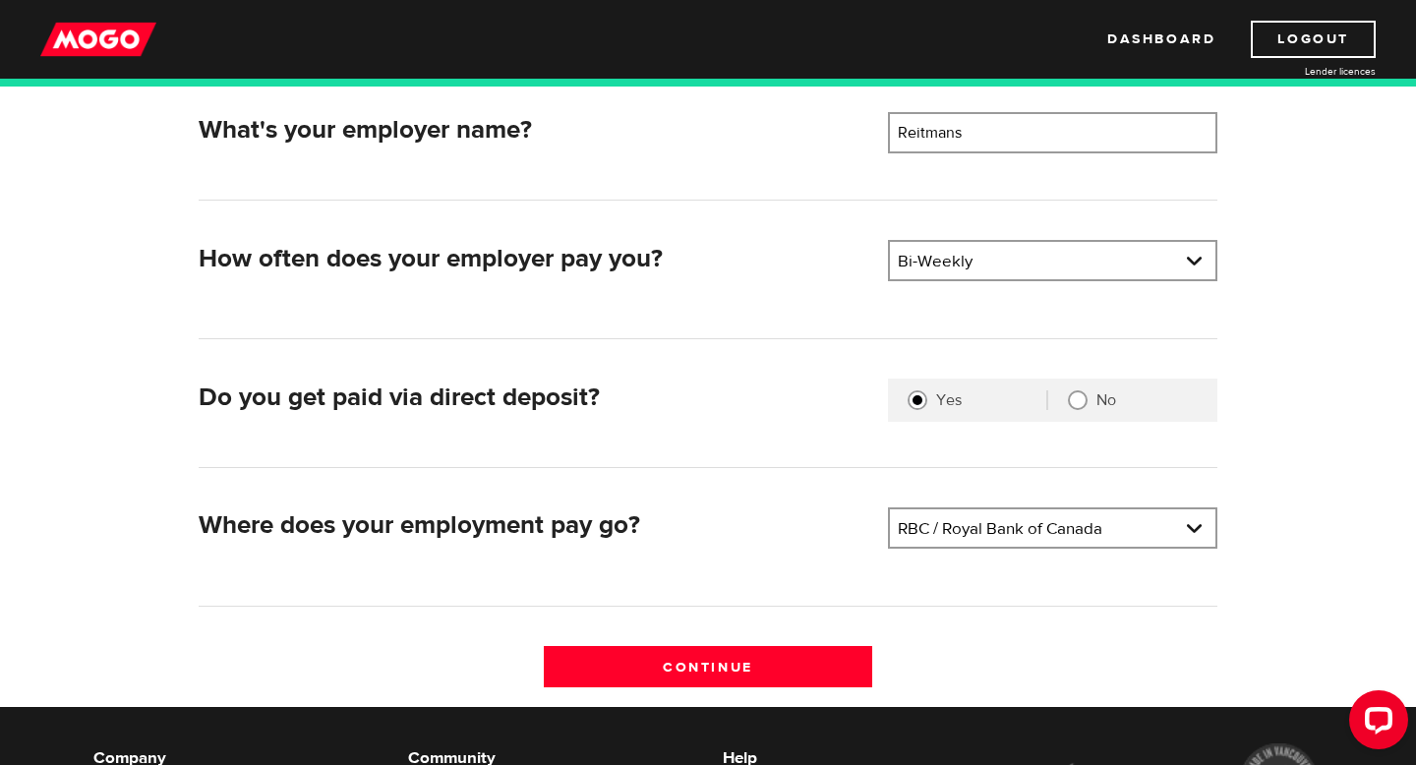
scroll to position [271, 0]
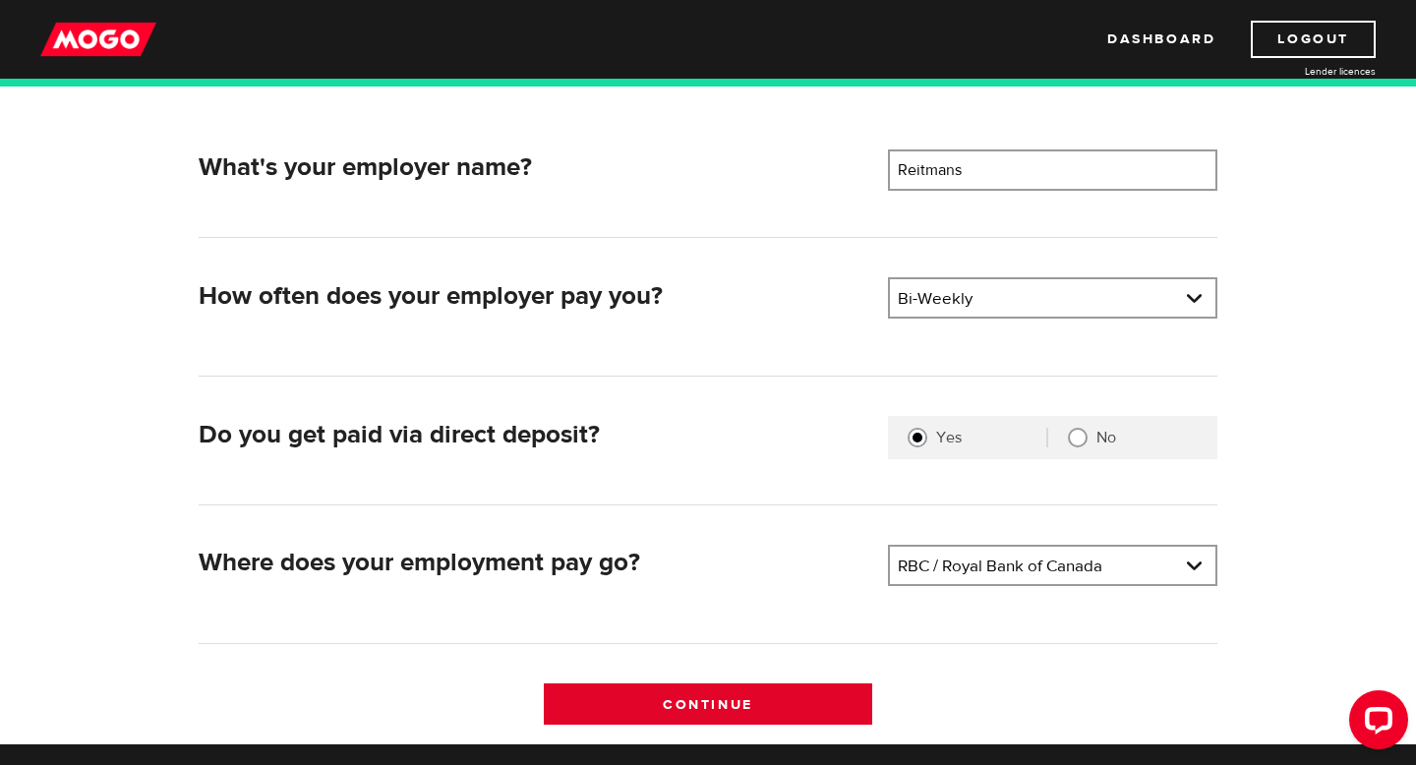
click at [709, 713] on input "Continue" at bounding box center [709, 704] width 330 height 41
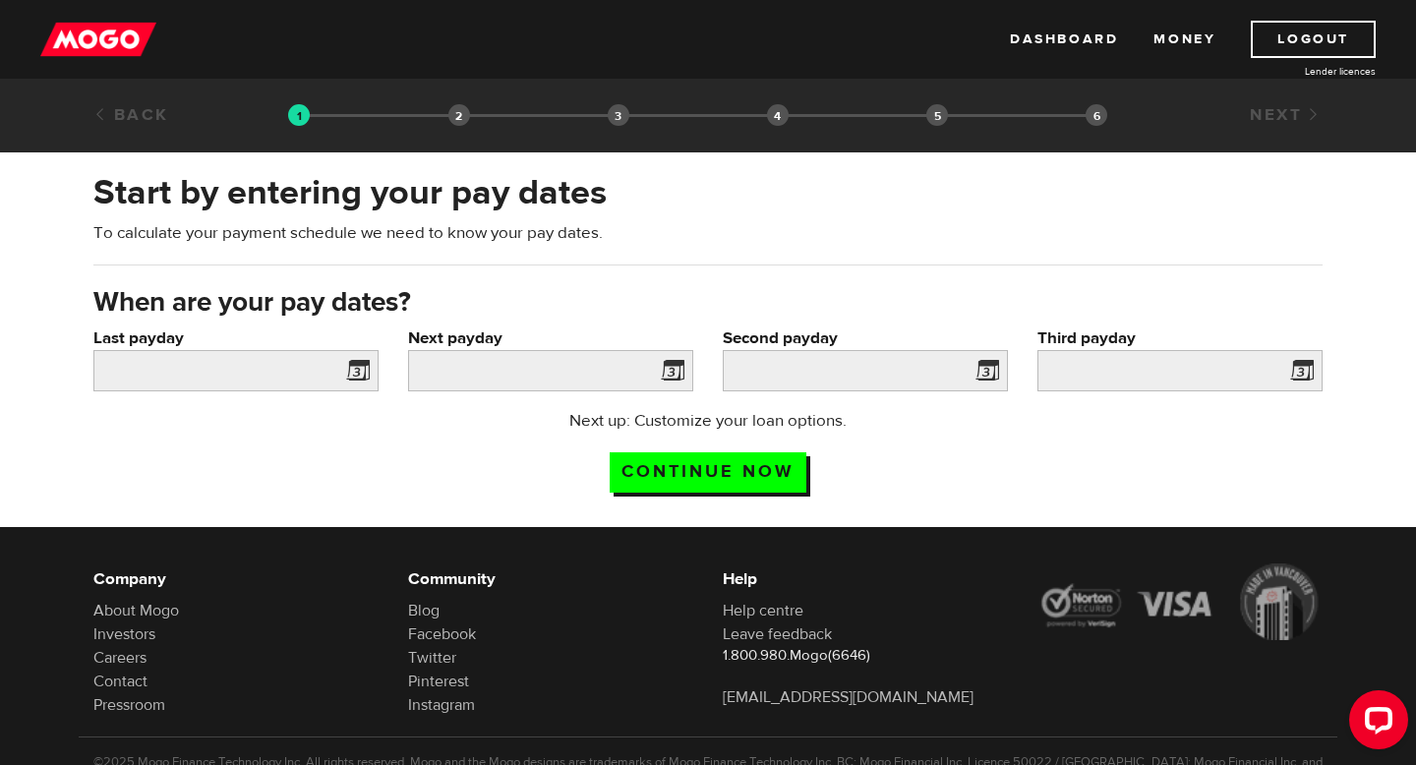
click at [365, 372] on span at bounding box center [354, 373] width 30 height 31
click at [334, 370] on input "Last payday" at bounding box center [235, 370] width 285 height 41
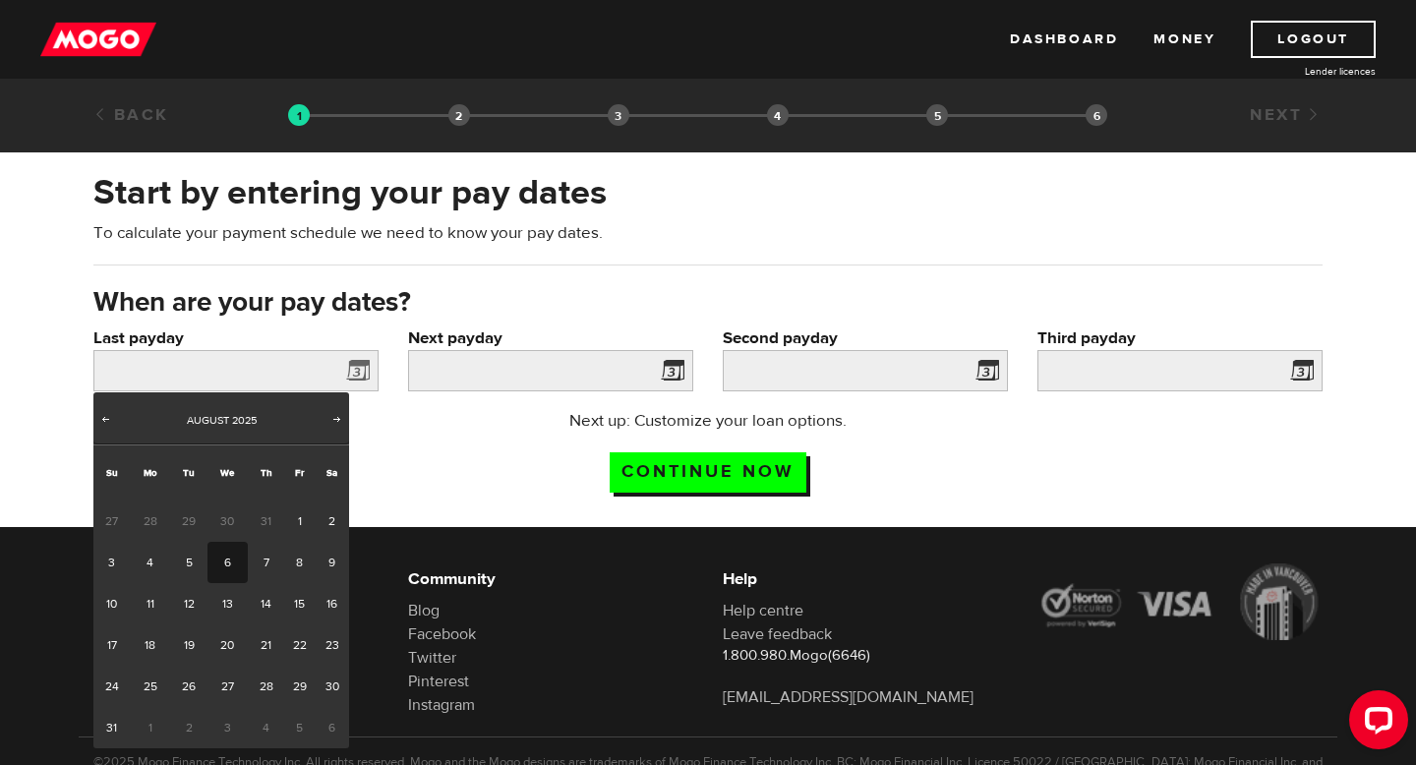
click at [220, 574] on link "6" at bounding box center [228, 562] width 40 height 41
type input "2025/08/06"
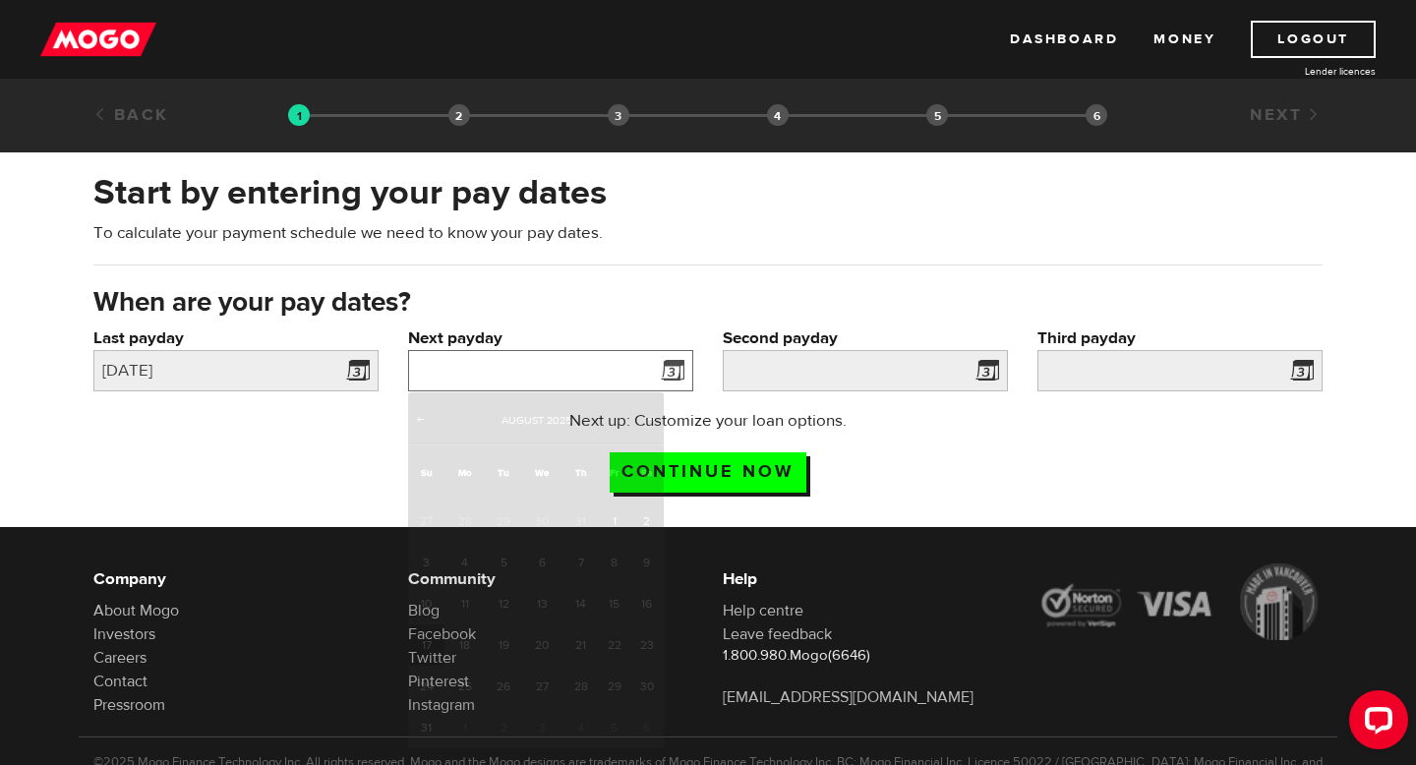
click at [464, 381] on input "Next payday" at bounding box center [550, 370] width 285 height 41
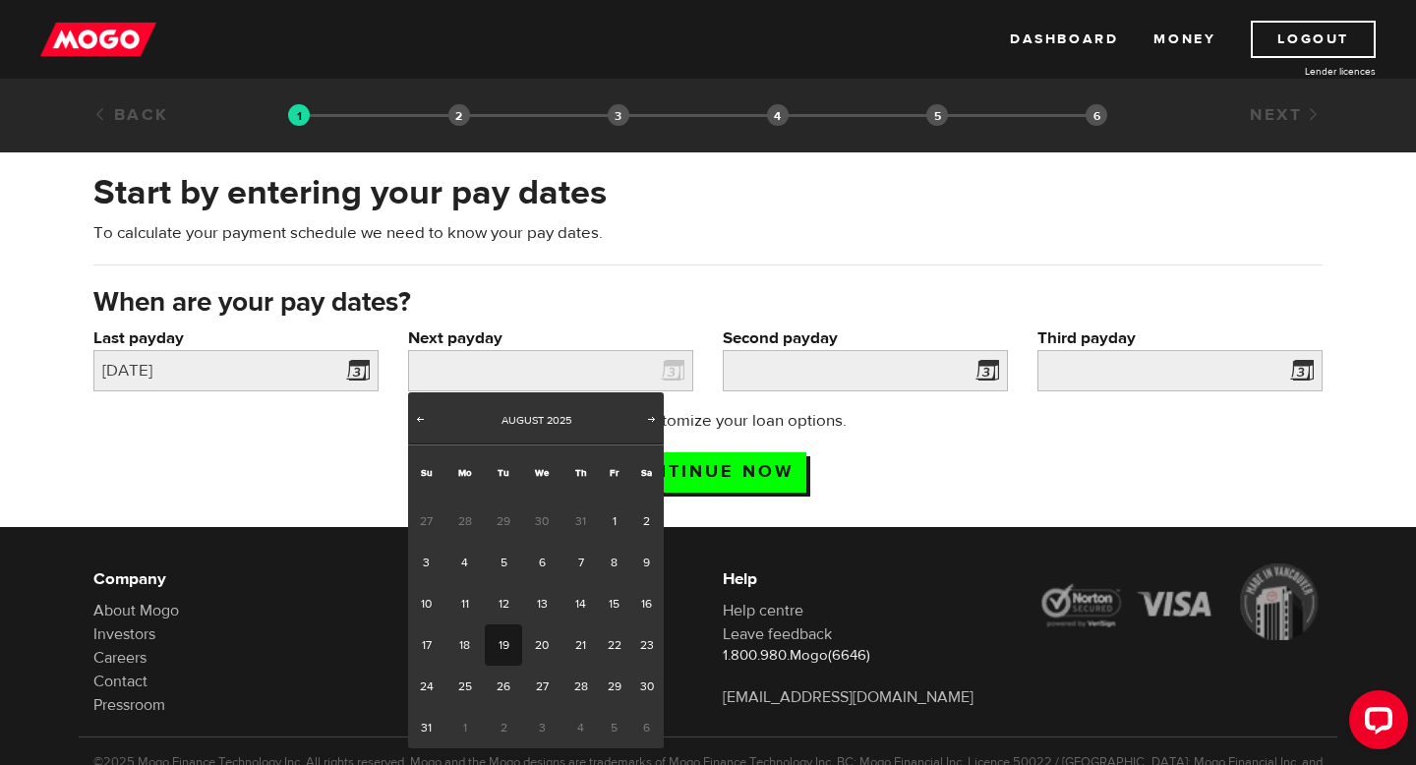
click at [508, 645] on link "19" at bounding box center [503, 645] width 36 height 41
type input "2025/08/19"
type input "2025/9/2"
type input "2025/9/16"
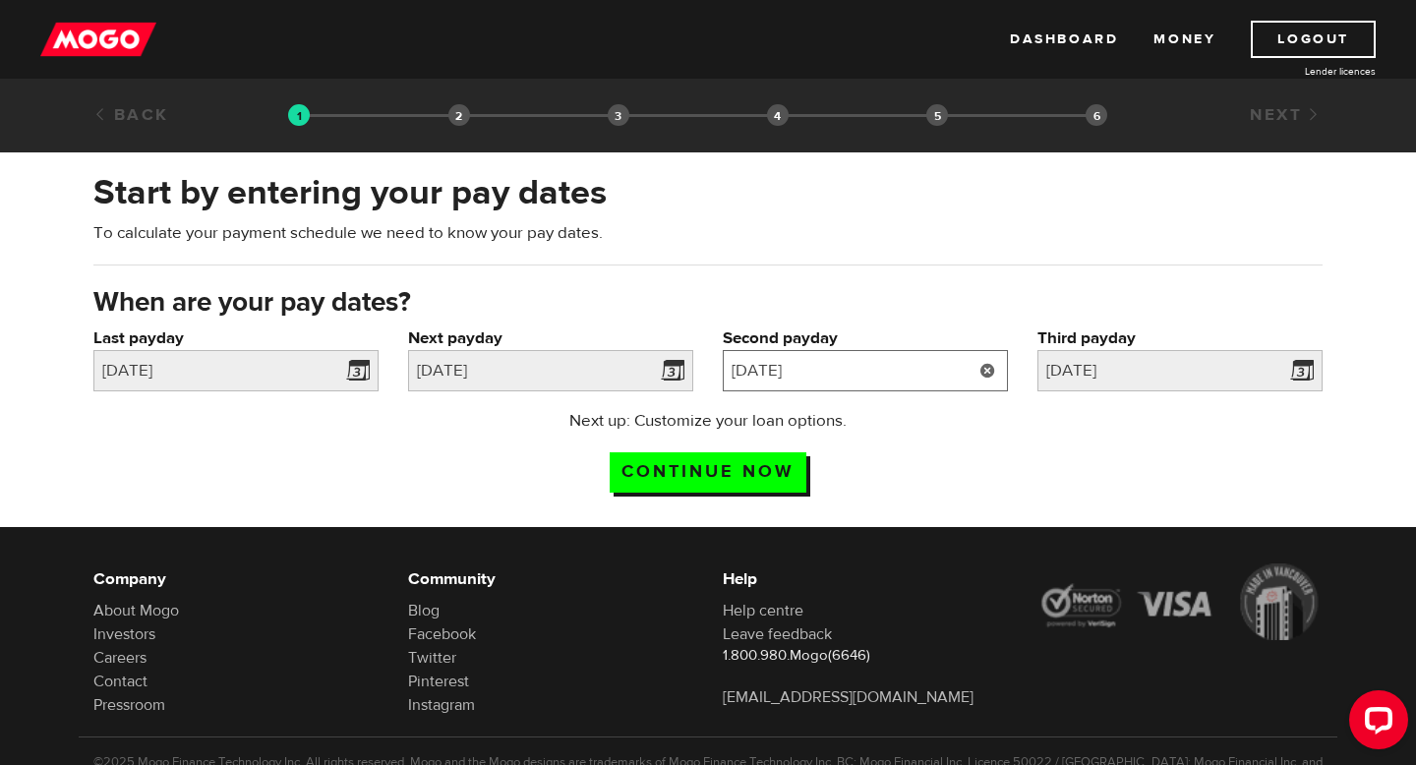
click at [779, 375] on input "2025/9/2" at bounding box center [865, 370] width 285 height 41
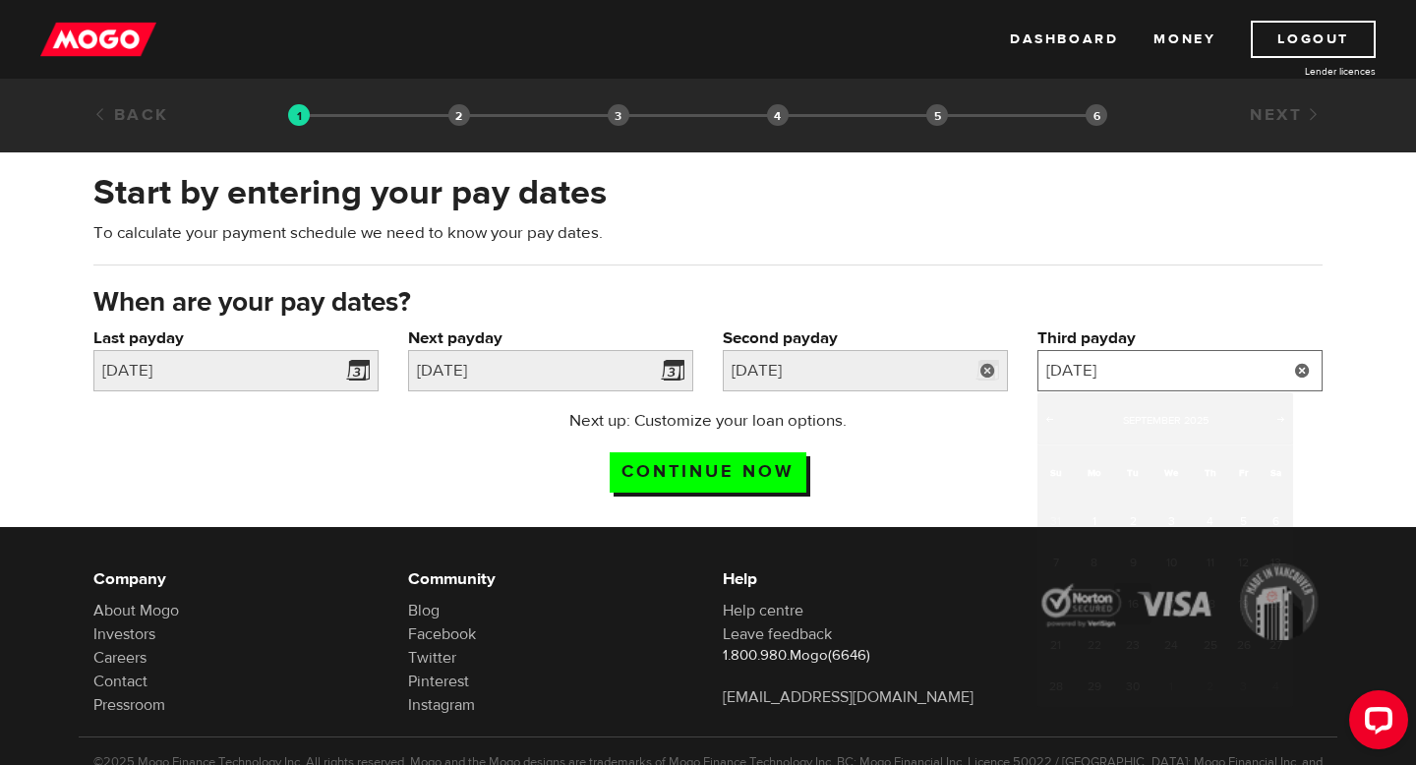
click at [1162, 371] on input "2025/9/16" at bounding box center [1180, 370] width 285 height 41
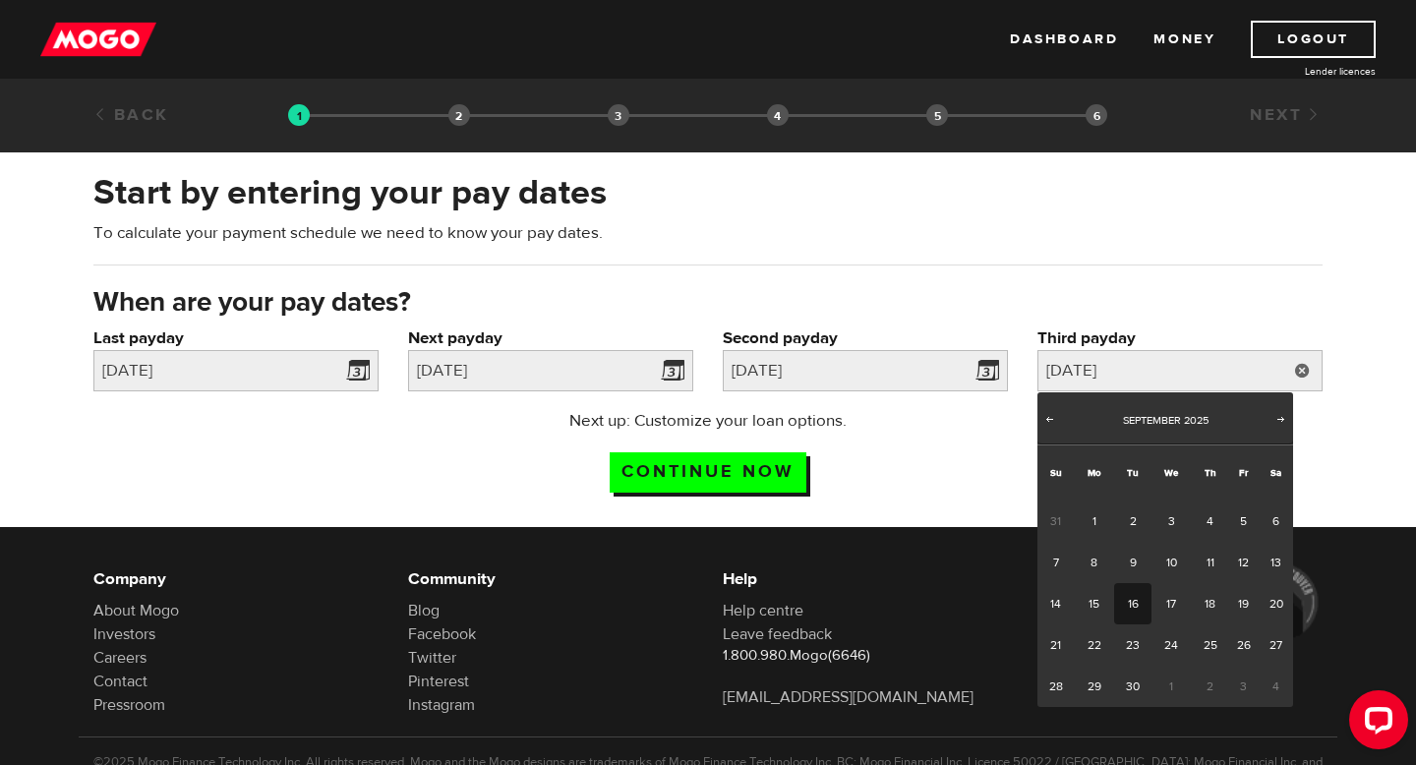
click at [940, 494] on div "Next up: Customize your loan options. Continue now" at bounding box center [708, 458] width 1259 height 98
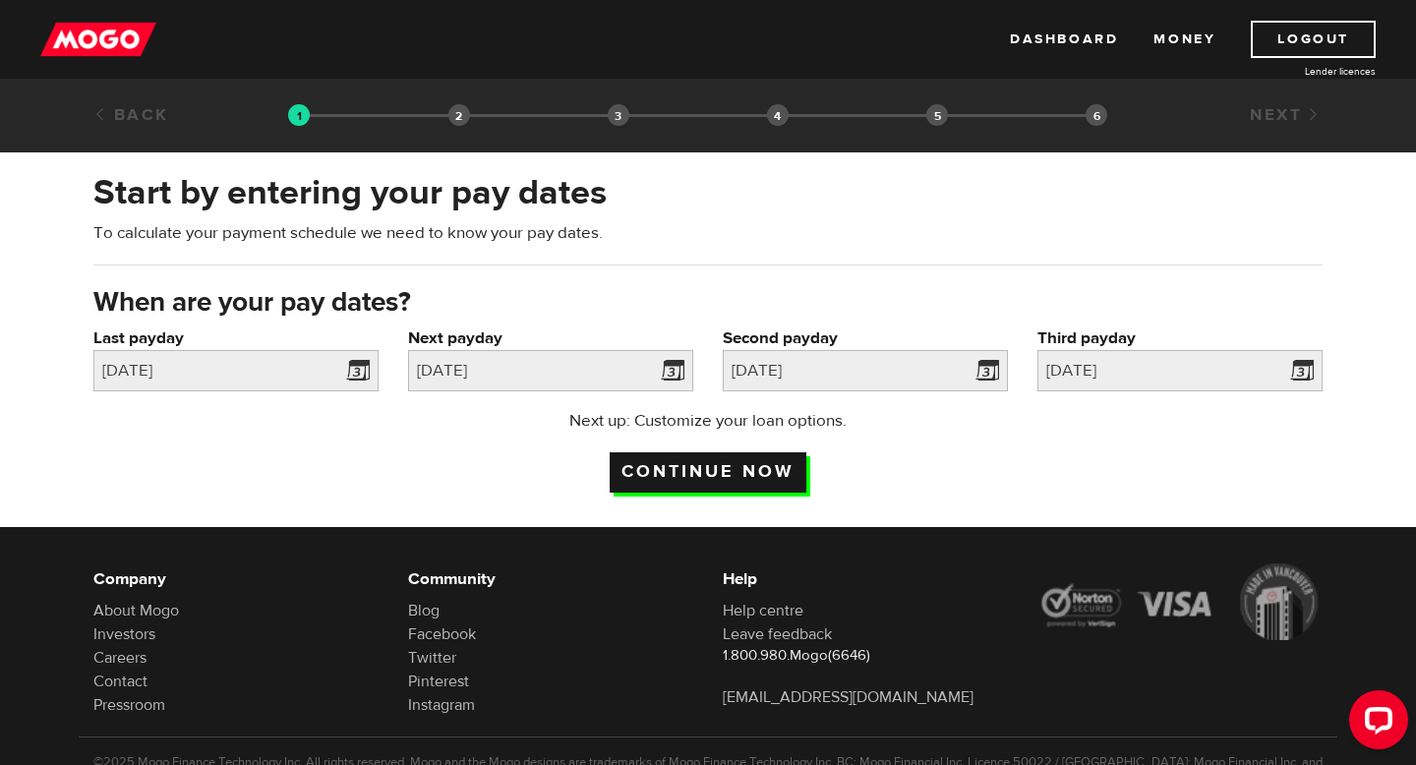
click at [790, 480] on input "Continue now" at bounding box center [708, 472] width 197 height 40
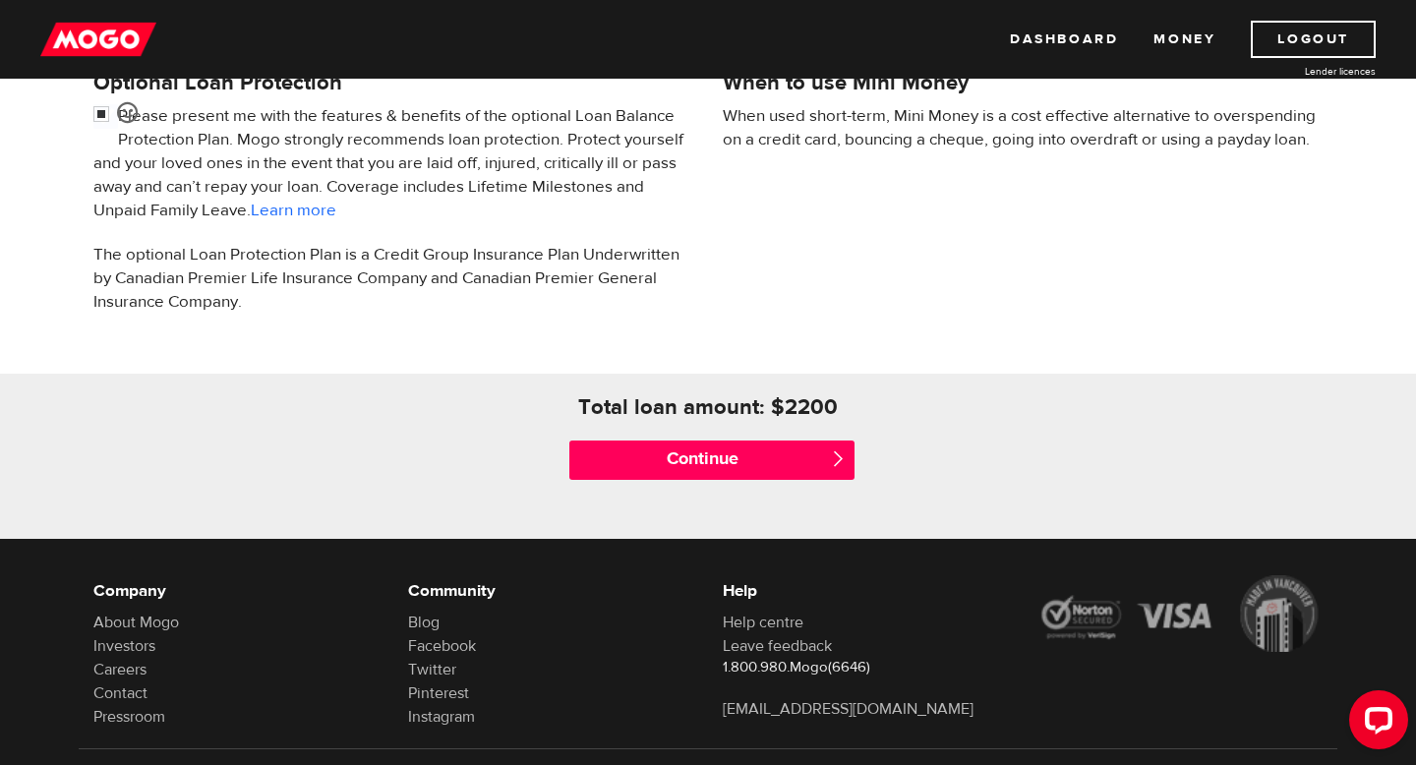
scroll to position [685, 0]
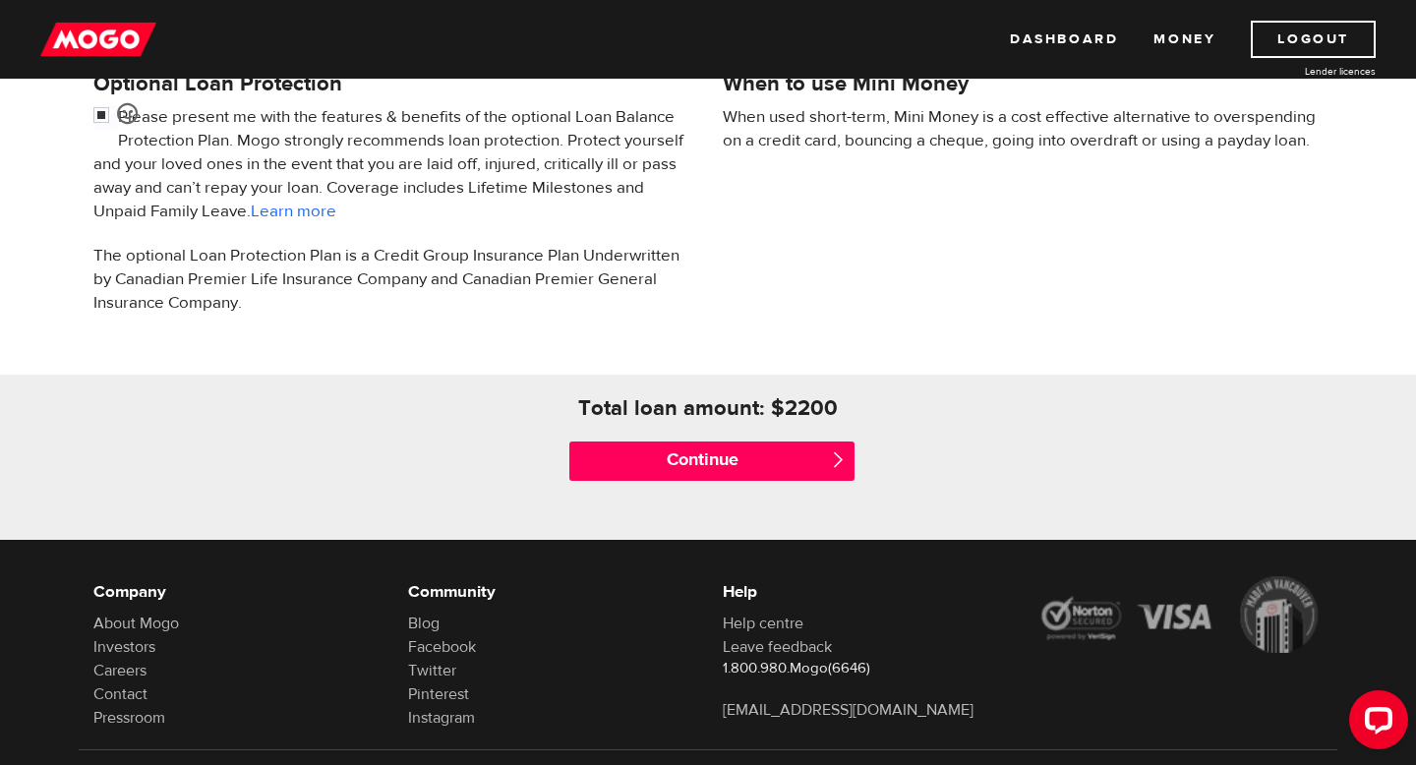
click at [770, 483] on div "Continue " at bounding box center [708, 461] width 315 height 79
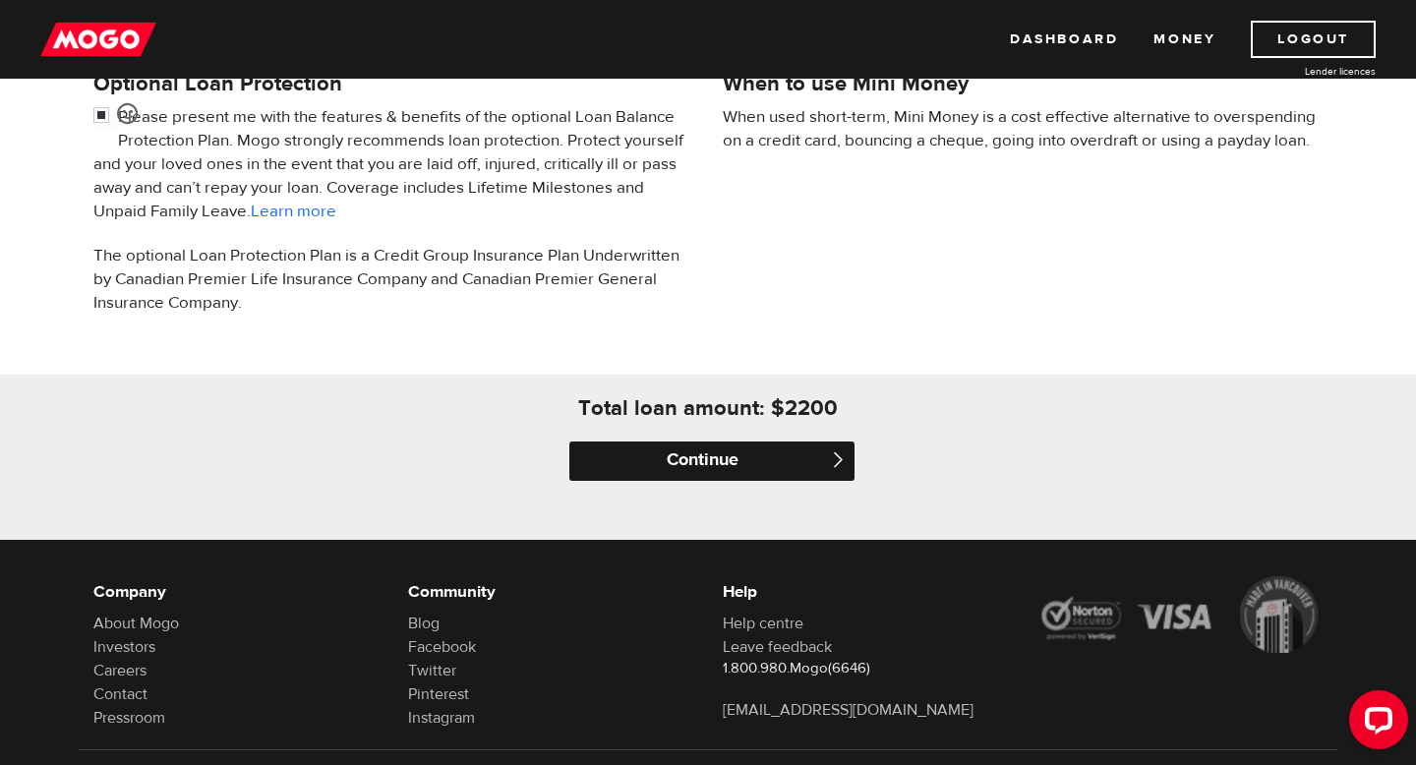
click at [769, 465] on input "Continue" at bounding box center [712, 461] width 285 height 39
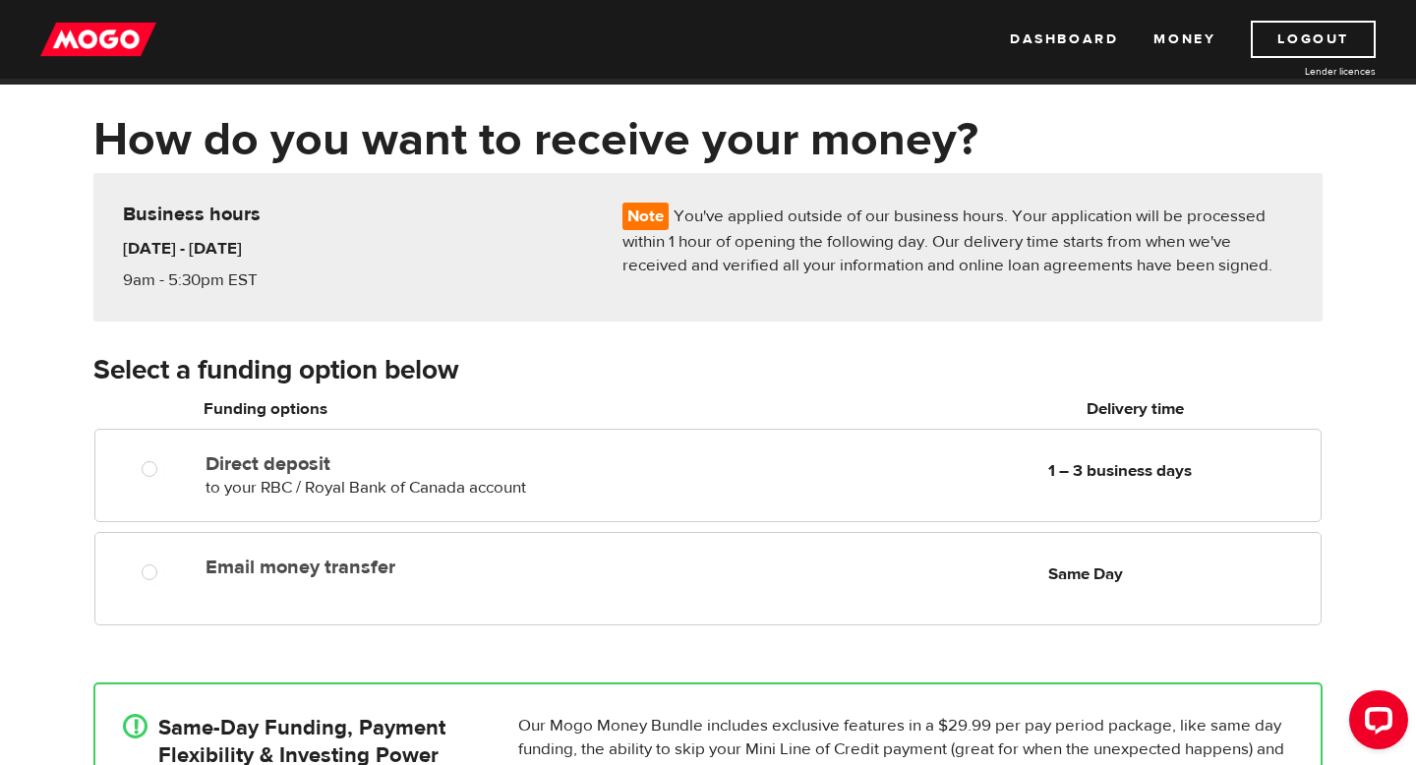
scroll to position [73, 0]
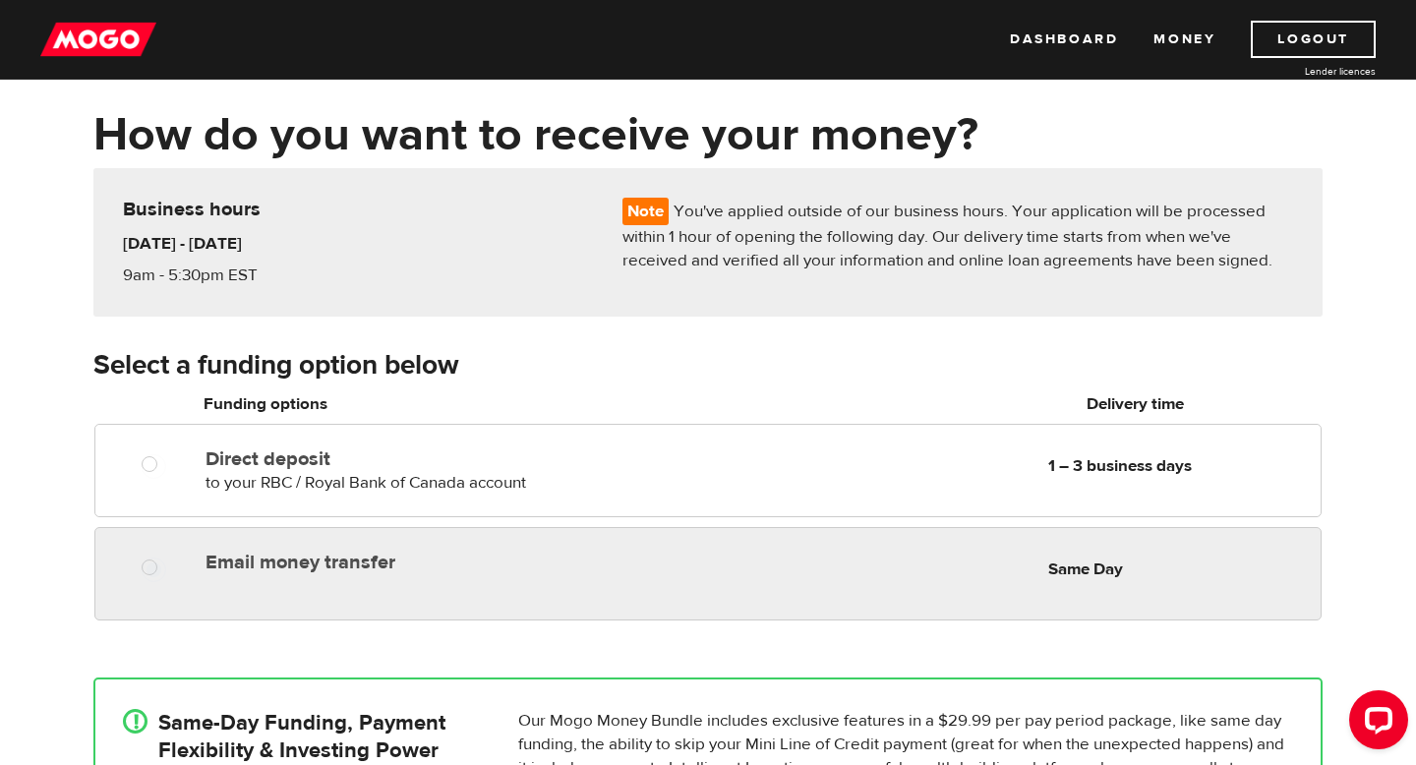
radio input "true"
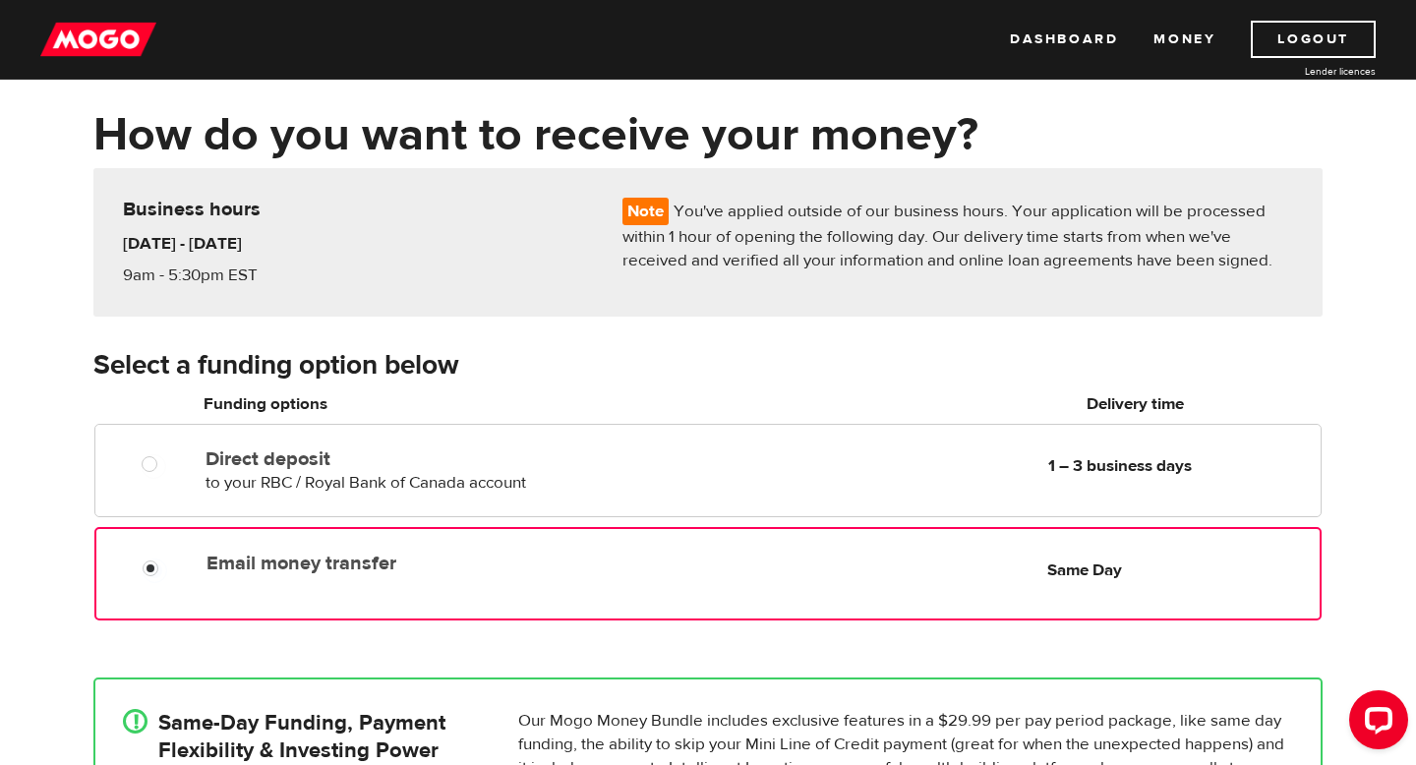
click at [735, 554] on div "Email money transfer Delivery in Same Day Same Day" at bounding box center [759, 563] width 1121 height 38
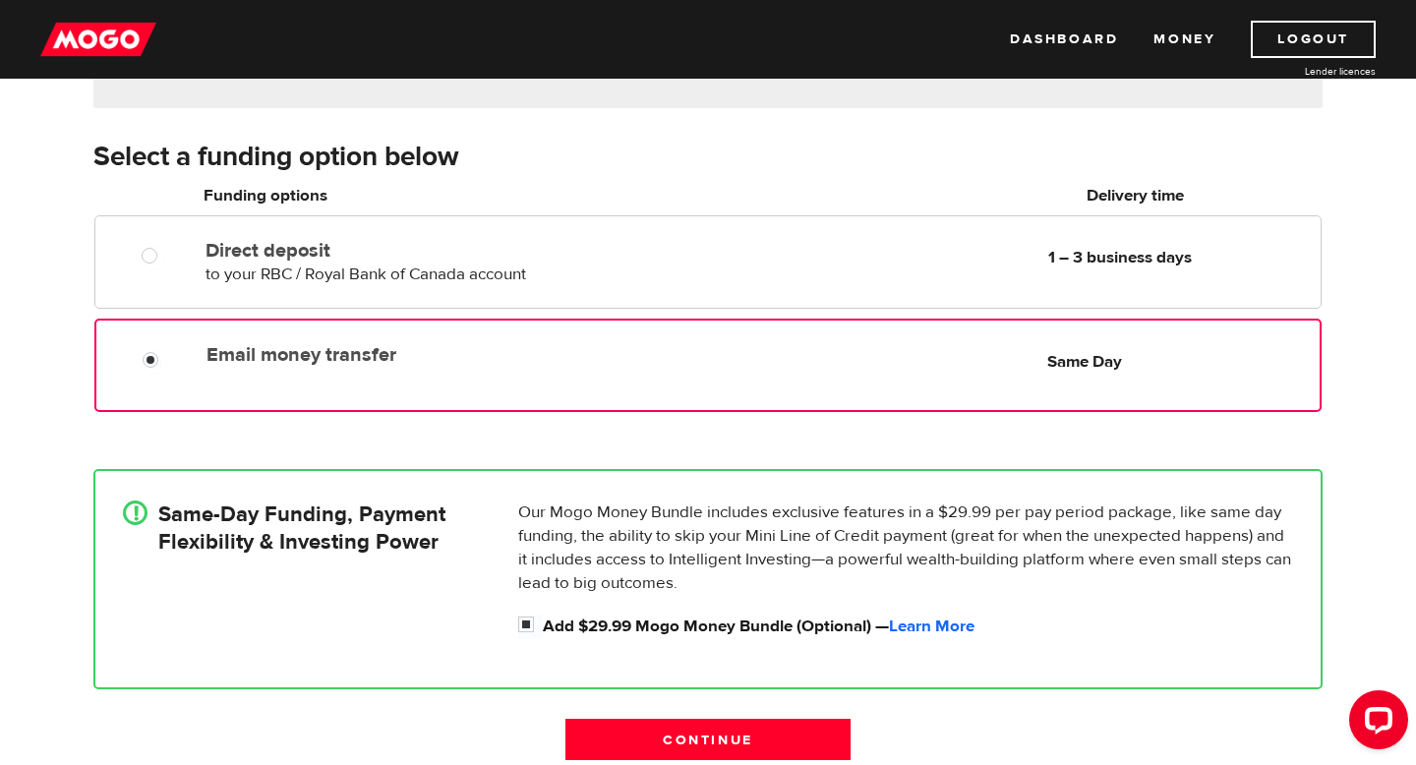
scroll to position [286, 0]
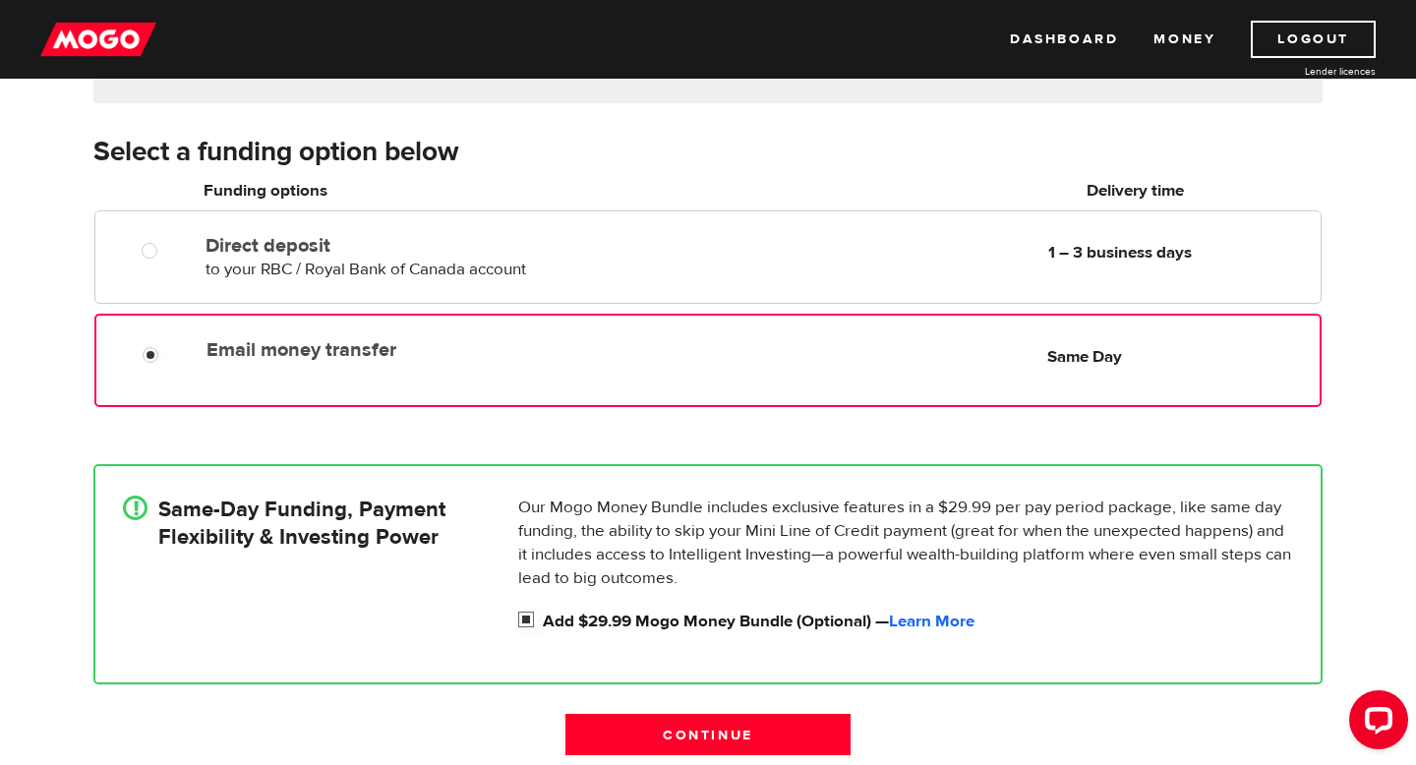
click at [526, 615] on input "Add $29.99 Mogo Money Bundle (Optional) — Learn More" at bounding box center [530, 622] width 25 height 25
checkbox input "false"
radio input "false"
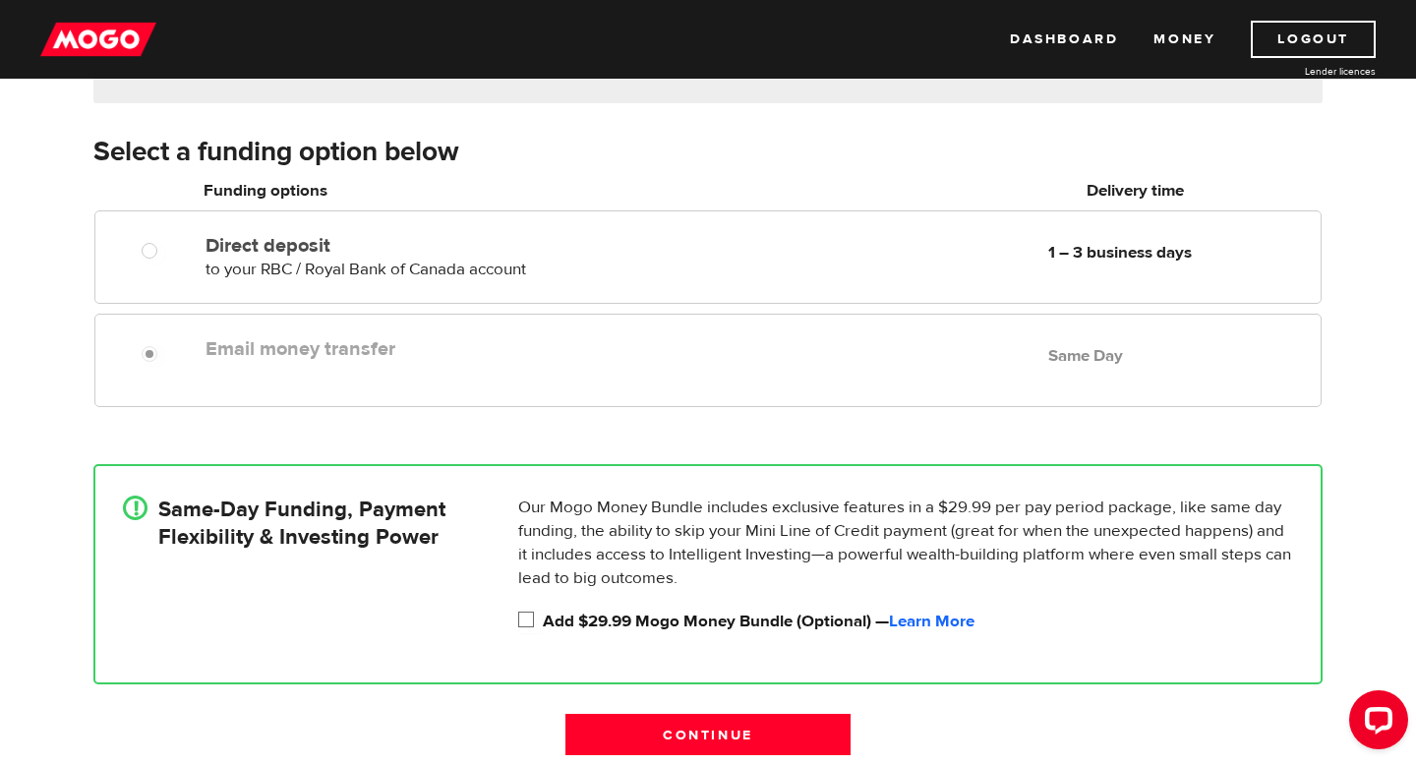
click at [512, 617] on div "Our Mogo Money Bundle includes exclusive features in a $29.99 per pay period pa…" at bounding box center [906, 565] width 791 height 139
click at [529, 621] on input "Add $29.99 Mogo Money Bundle (Optional) — Learn More" at bounding box center [530, 622] width 25 height 25
checkbox input "true"
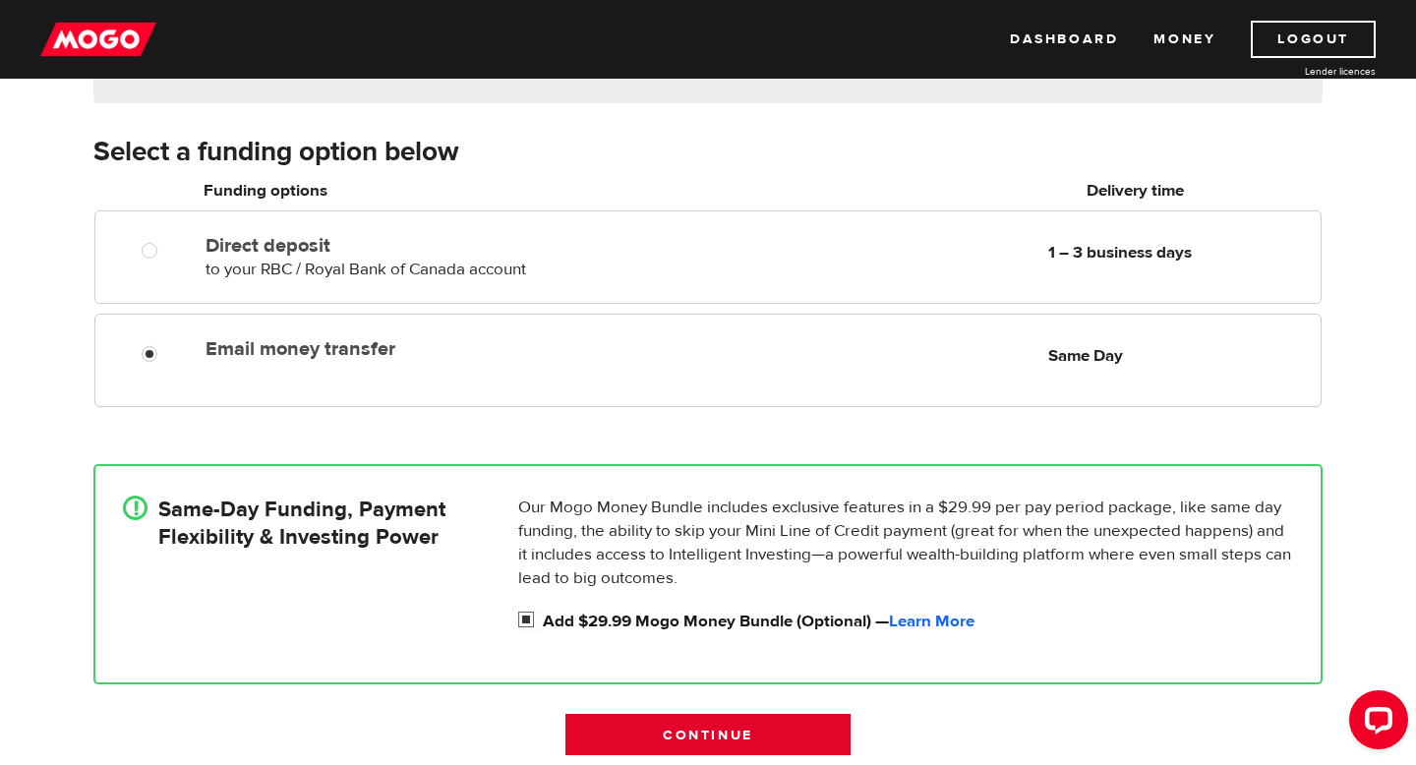
click at [620, 739] on input "Continue" at bounding box center [708, 734] width 285 height 41
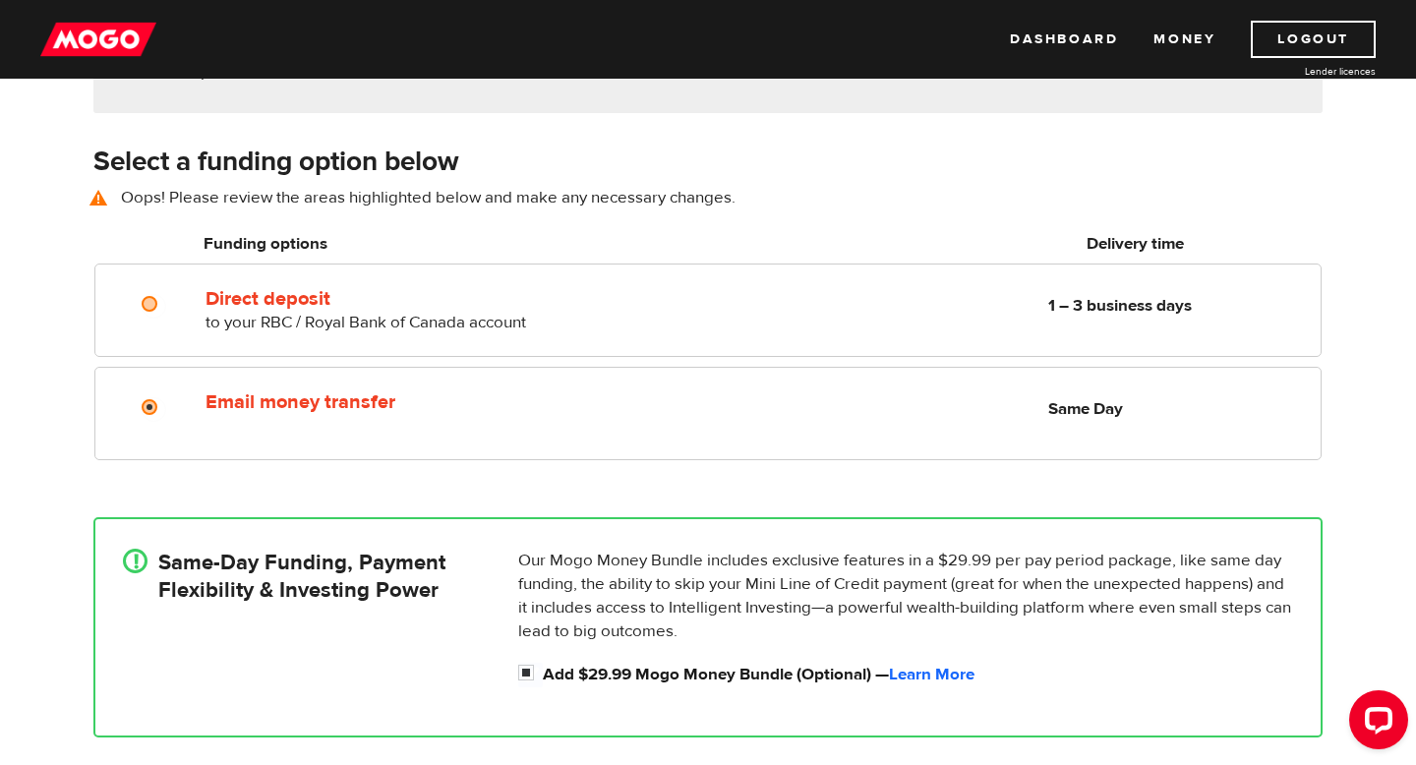
scroll to position [274, 0]
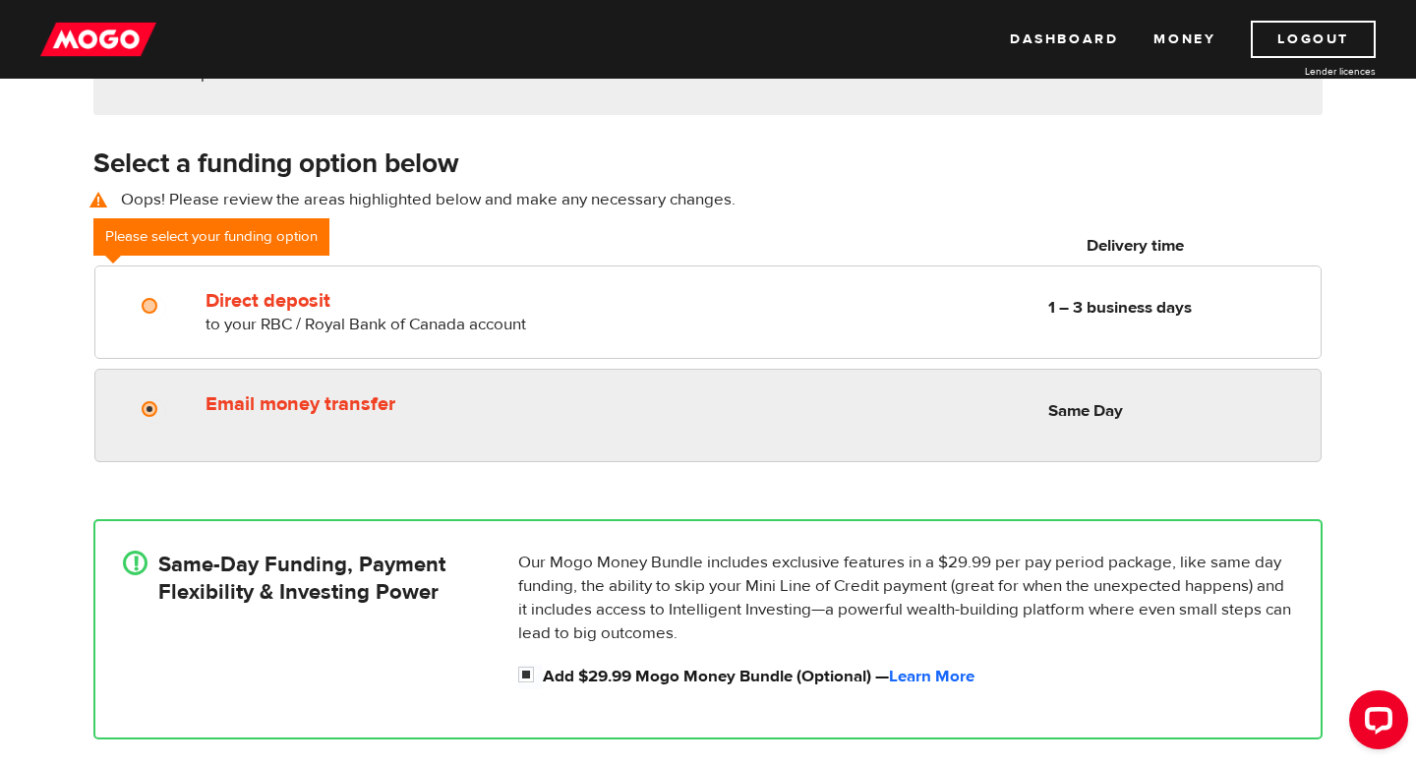
radio input "true"
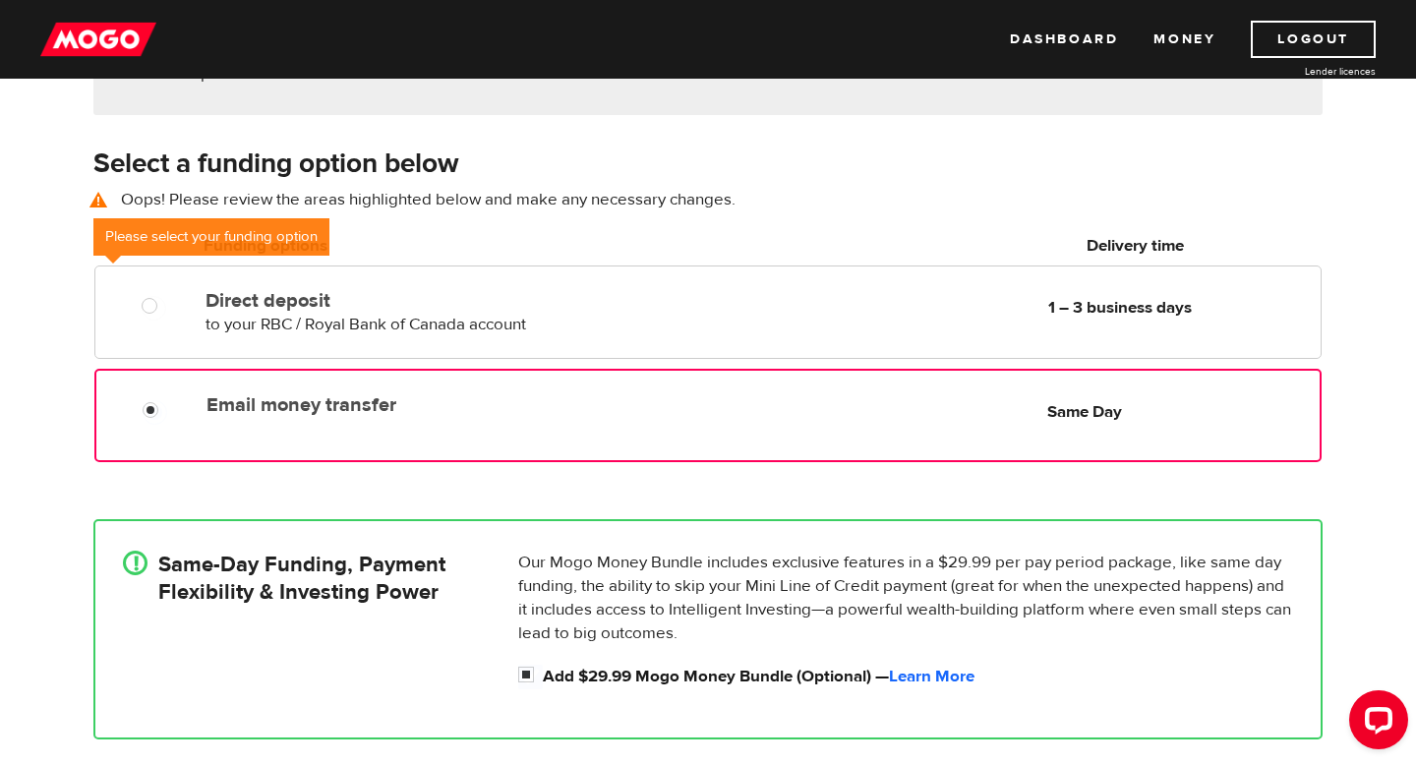
click at [552, 409] on label "Email money transfer" at bounding box center [433, 405] width 452 height 24
click at [167, 409] on input "Email money transfer" at bounding box center [155, 412] width 25 height 25
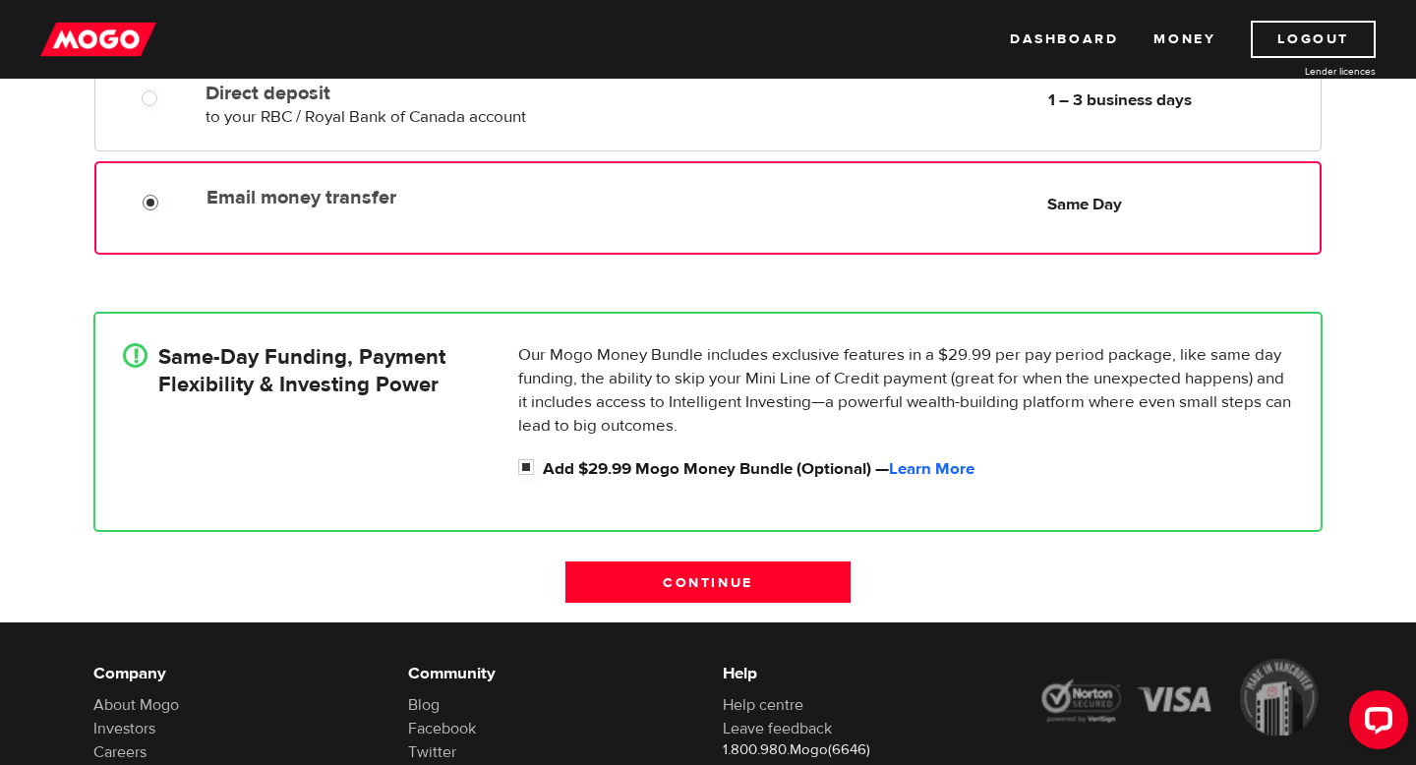
scroll to position [632, 0]
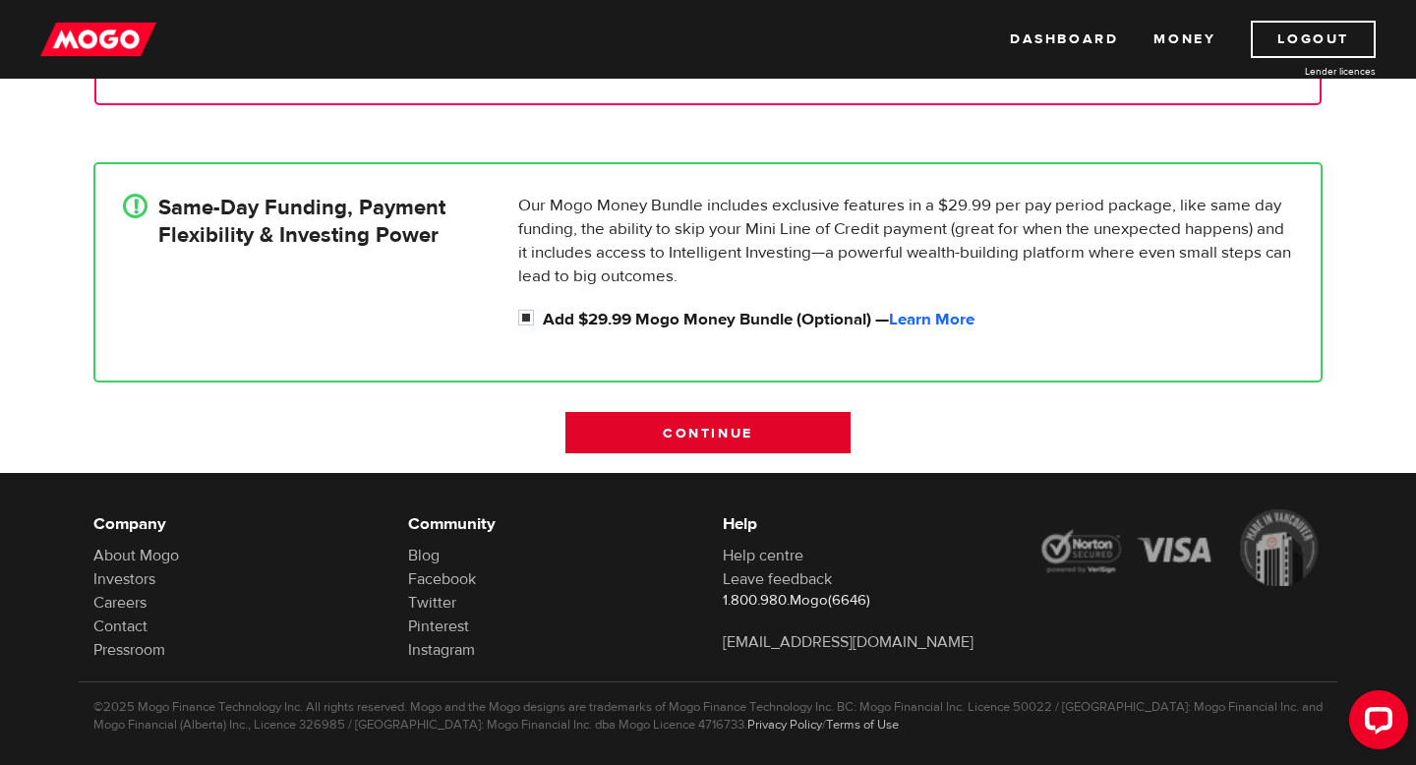
click at [725, 444] on input "Continue" at bounding box center [708, 432] width 285 height 41
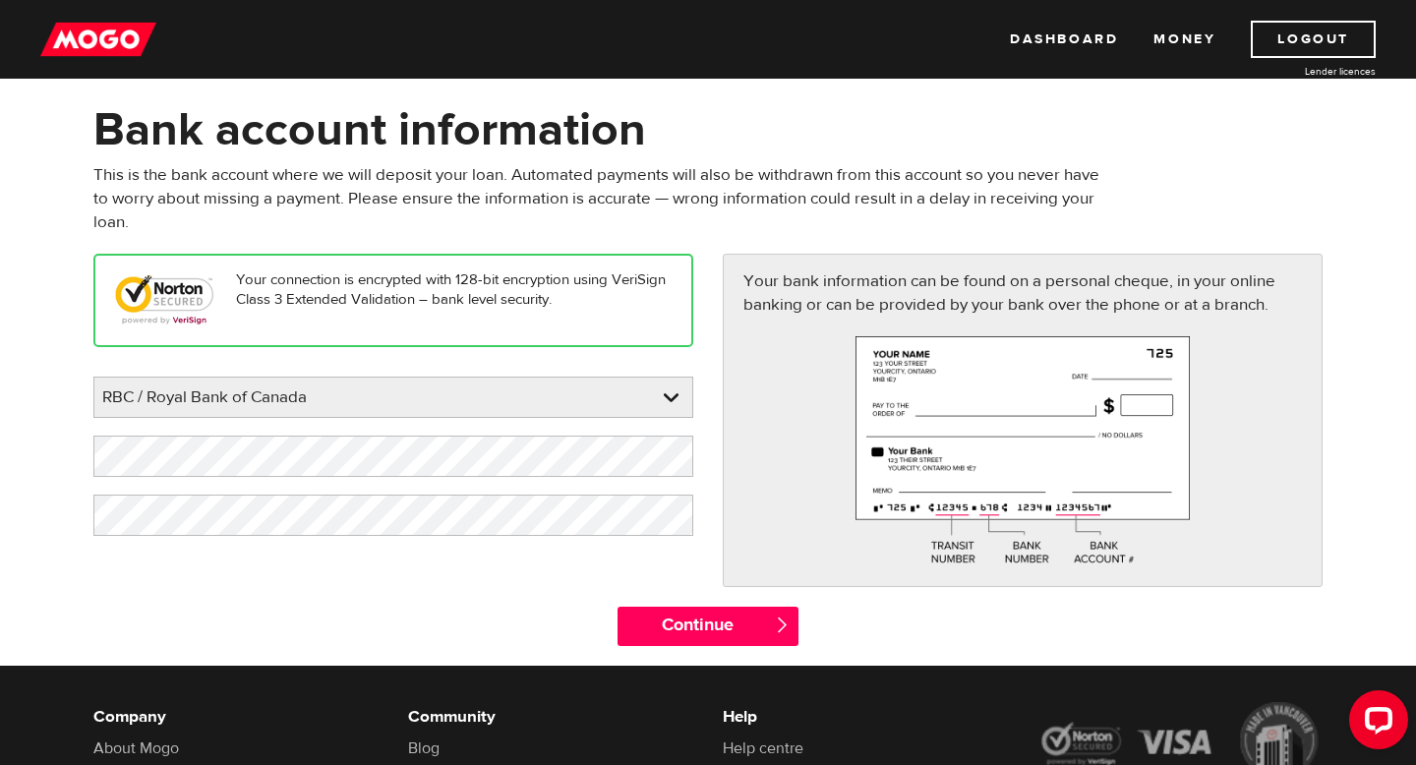
scroll to position [79, 0]
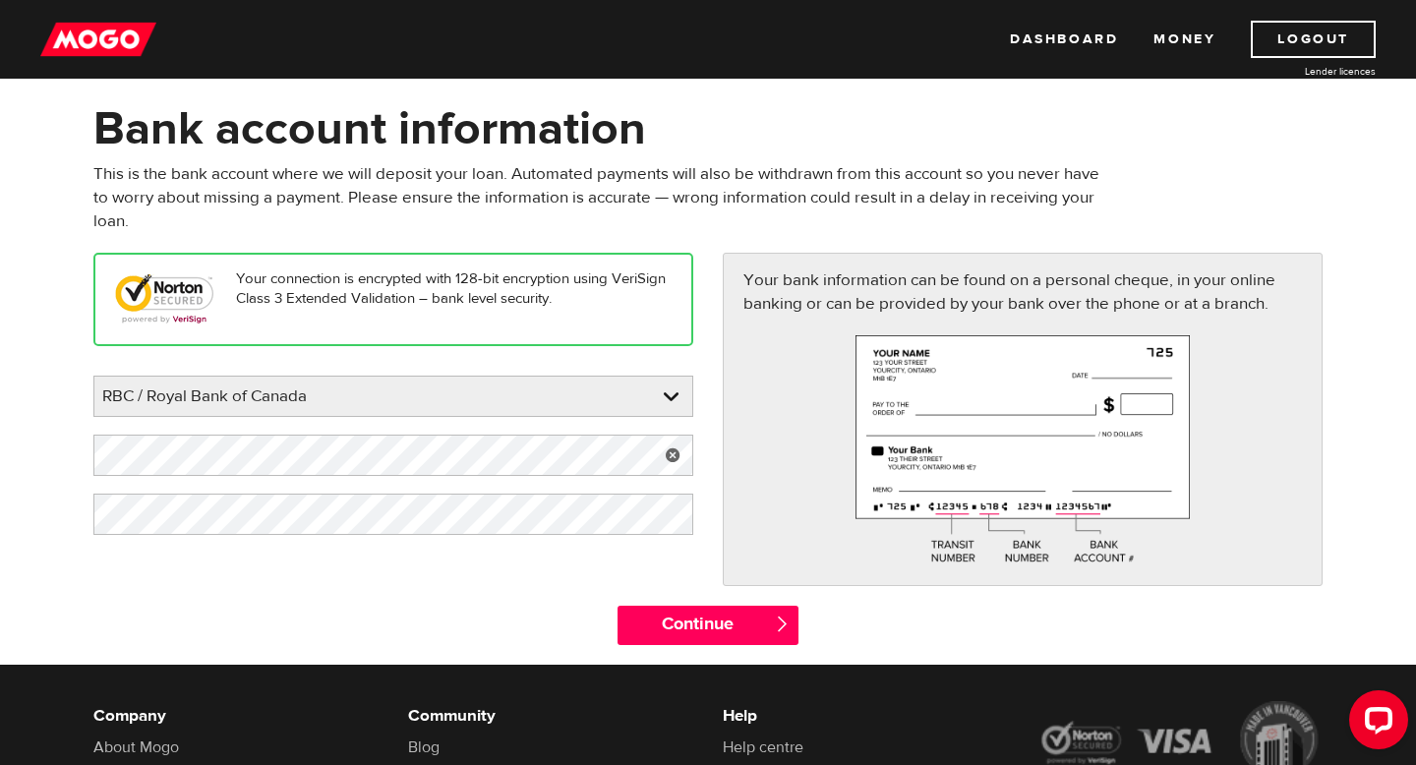
click at [670, 458] on link at bounding box center [673, 455] width 40 height 41
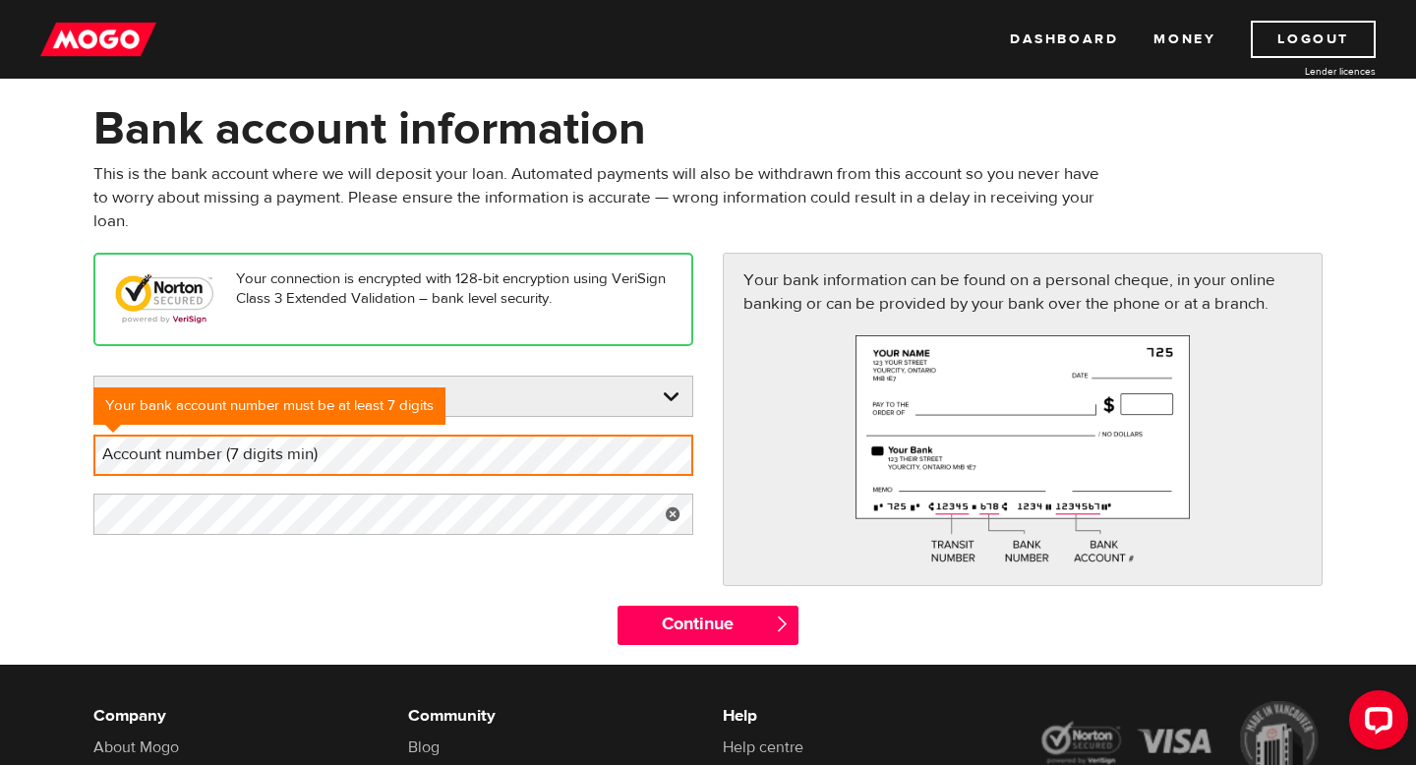
click at [665, 527] on link at bounding box center [673, 514] width 40 height 41
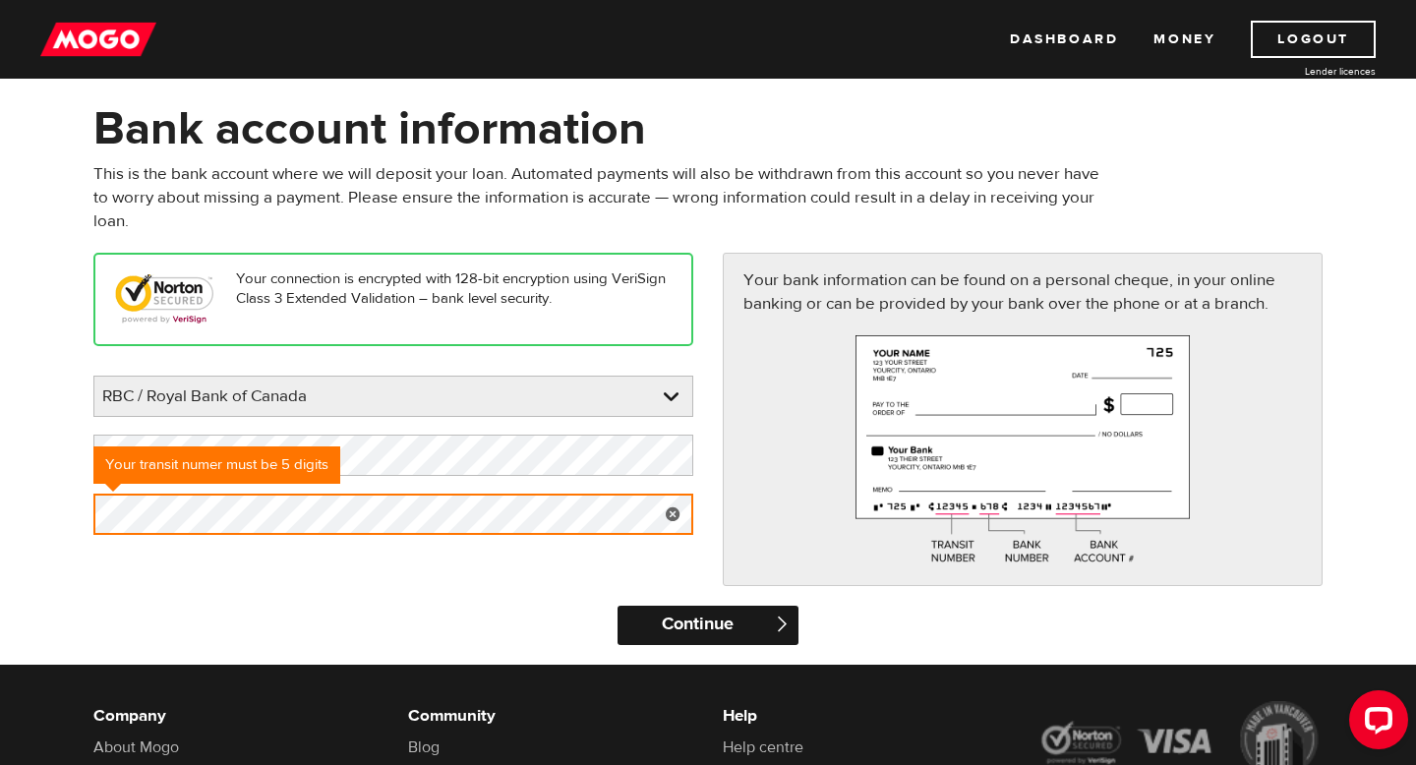
click at [723, 623] on input "Continue" at bounding box center [708, 625] width 180 height 39
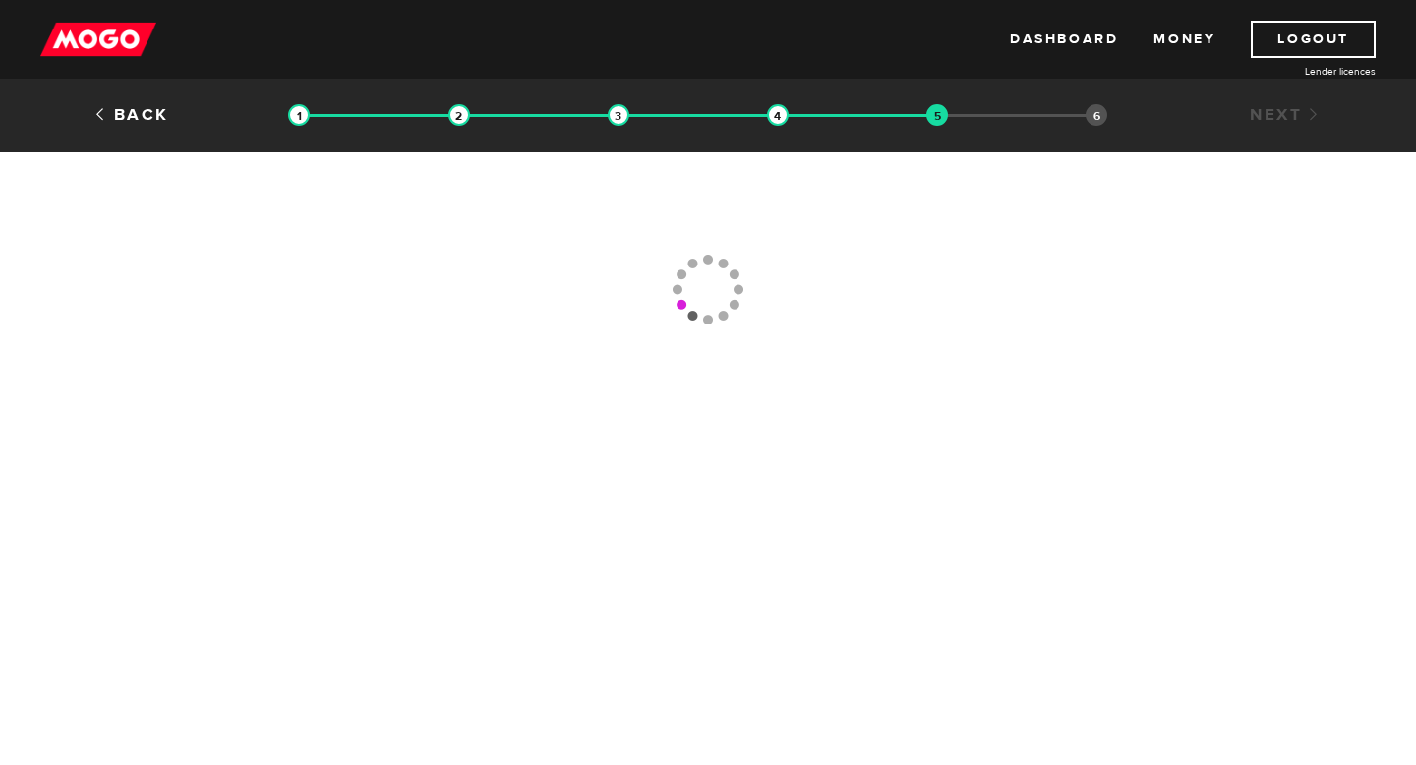
type input "[PHONE_NUMBER]"
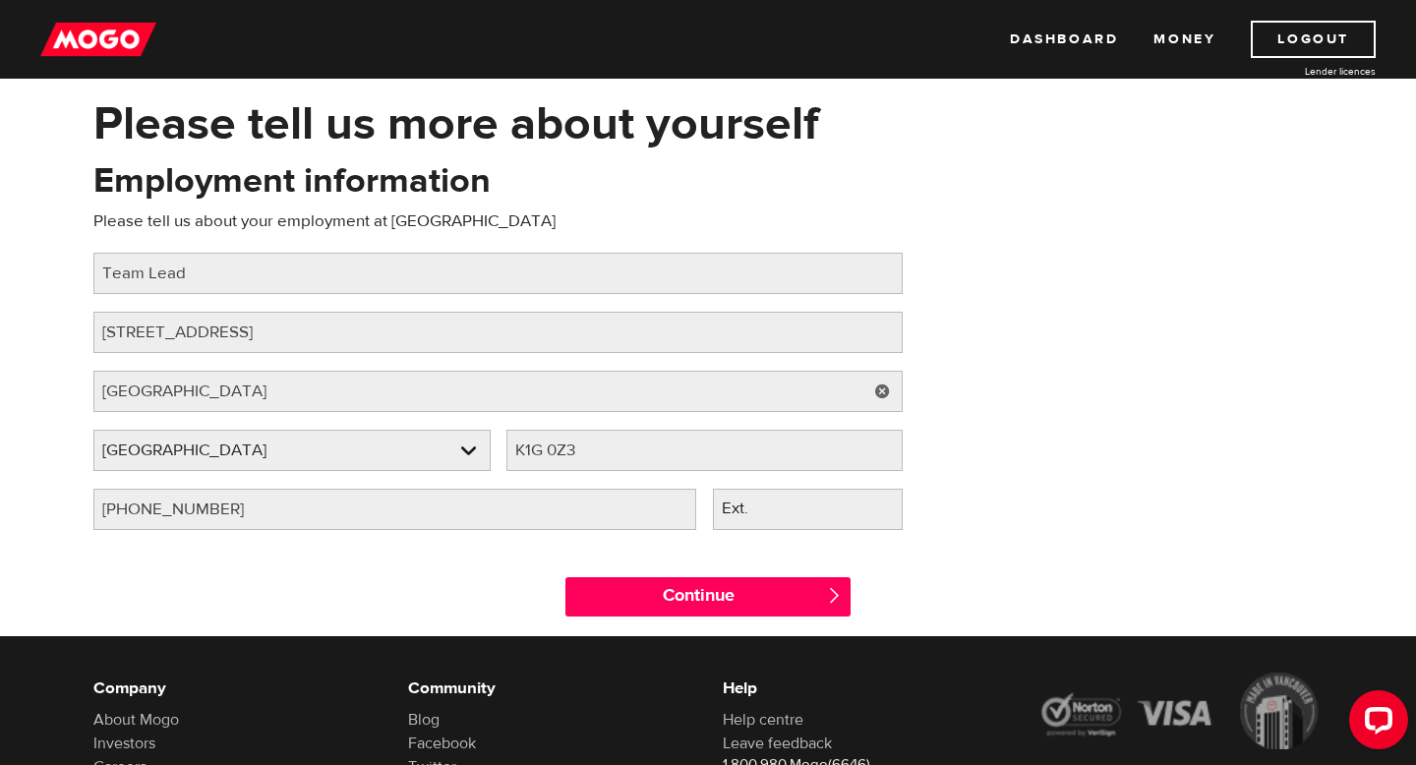
scroll to position [127, 0]
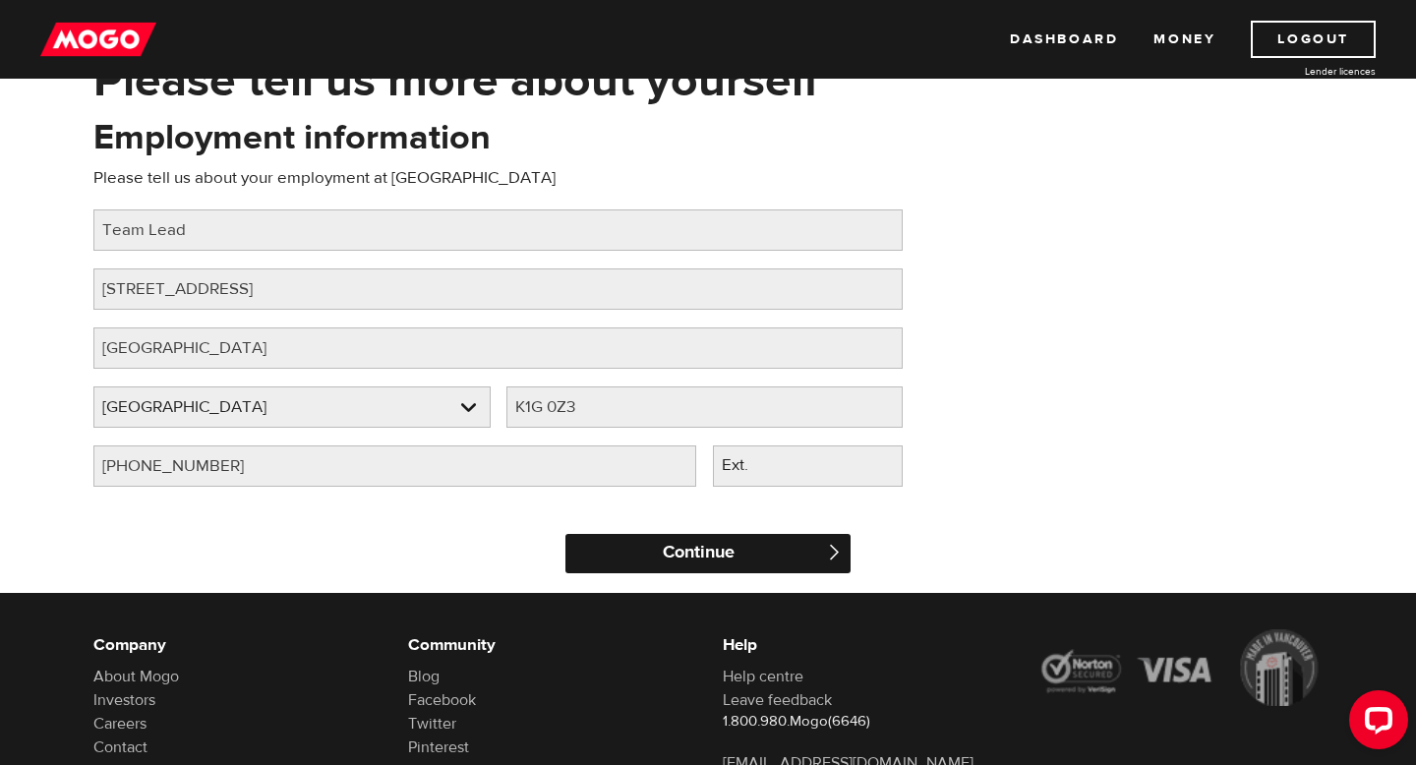
click at [726, 546] on input "Continue" at bounding box center [708, 553] width 285 height 39
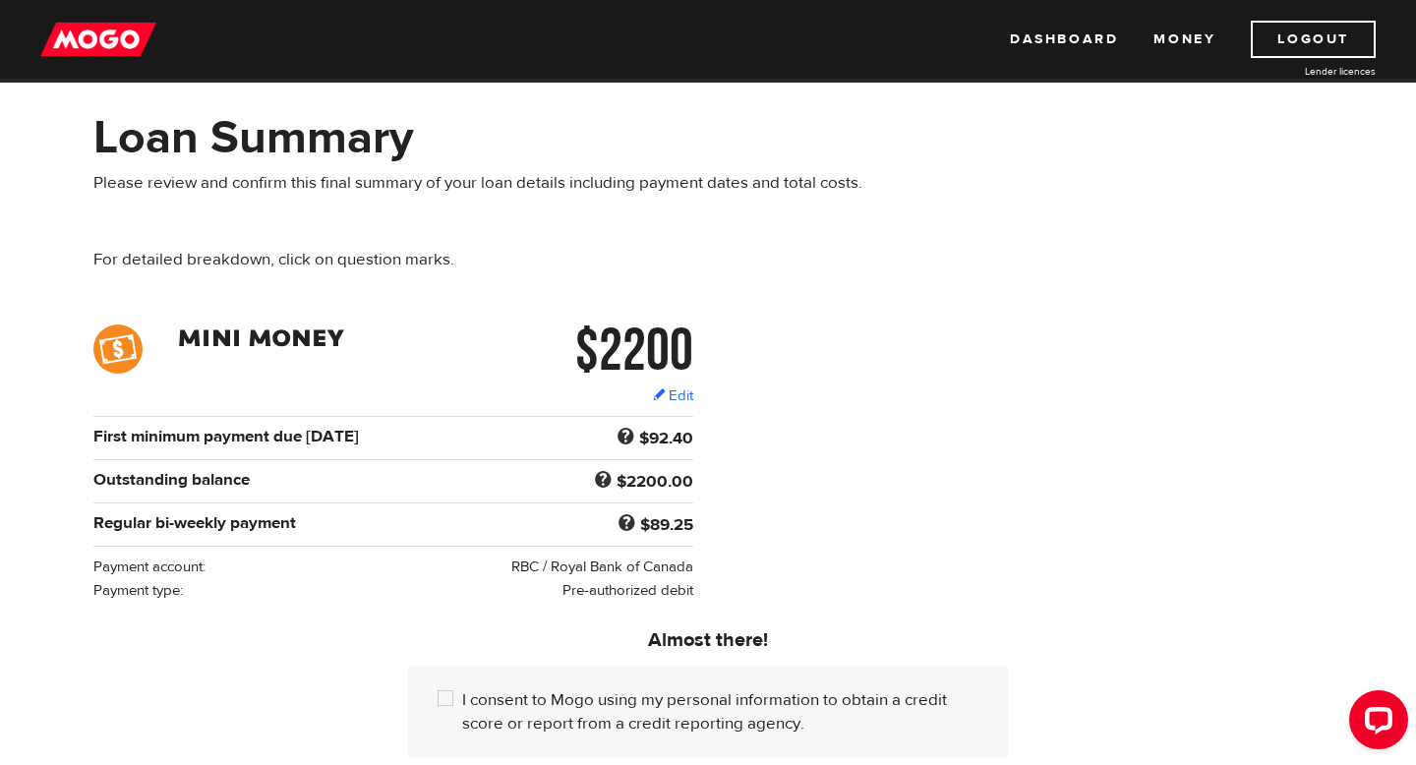
scroll to position [69, 0]
